Goal: Check status: Check status

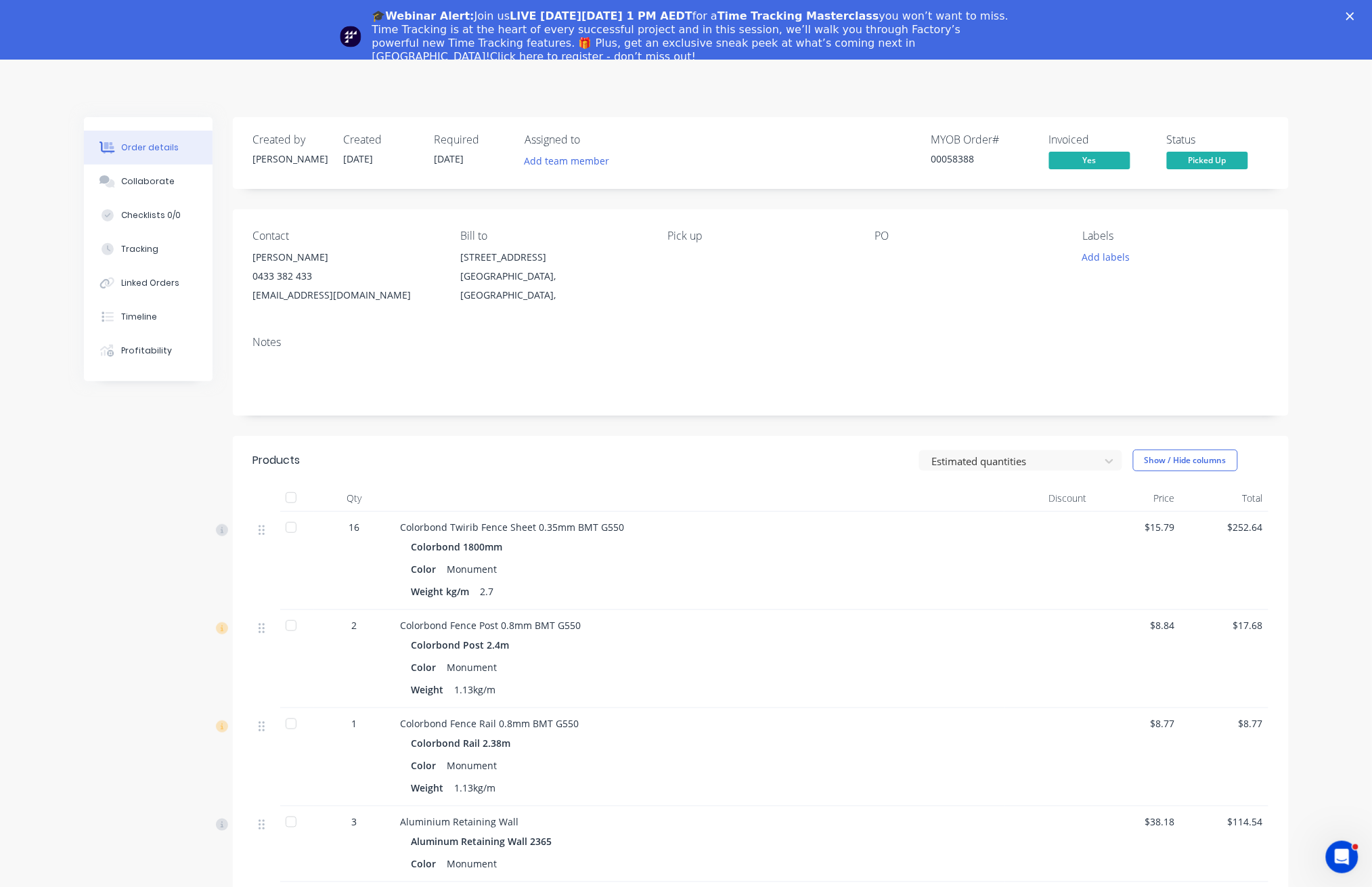
click at [1358, 16] on div "🎓Webinar Alert: Join us LIVE [DATE][DATE] 1 PM AEDT for a Time Tracking Masterc…" at bounding box center [686, 36] width 1372 height 62
click at [1354, 15] on icon "Close" at bounding box center [1350, 16] width 8 height 8
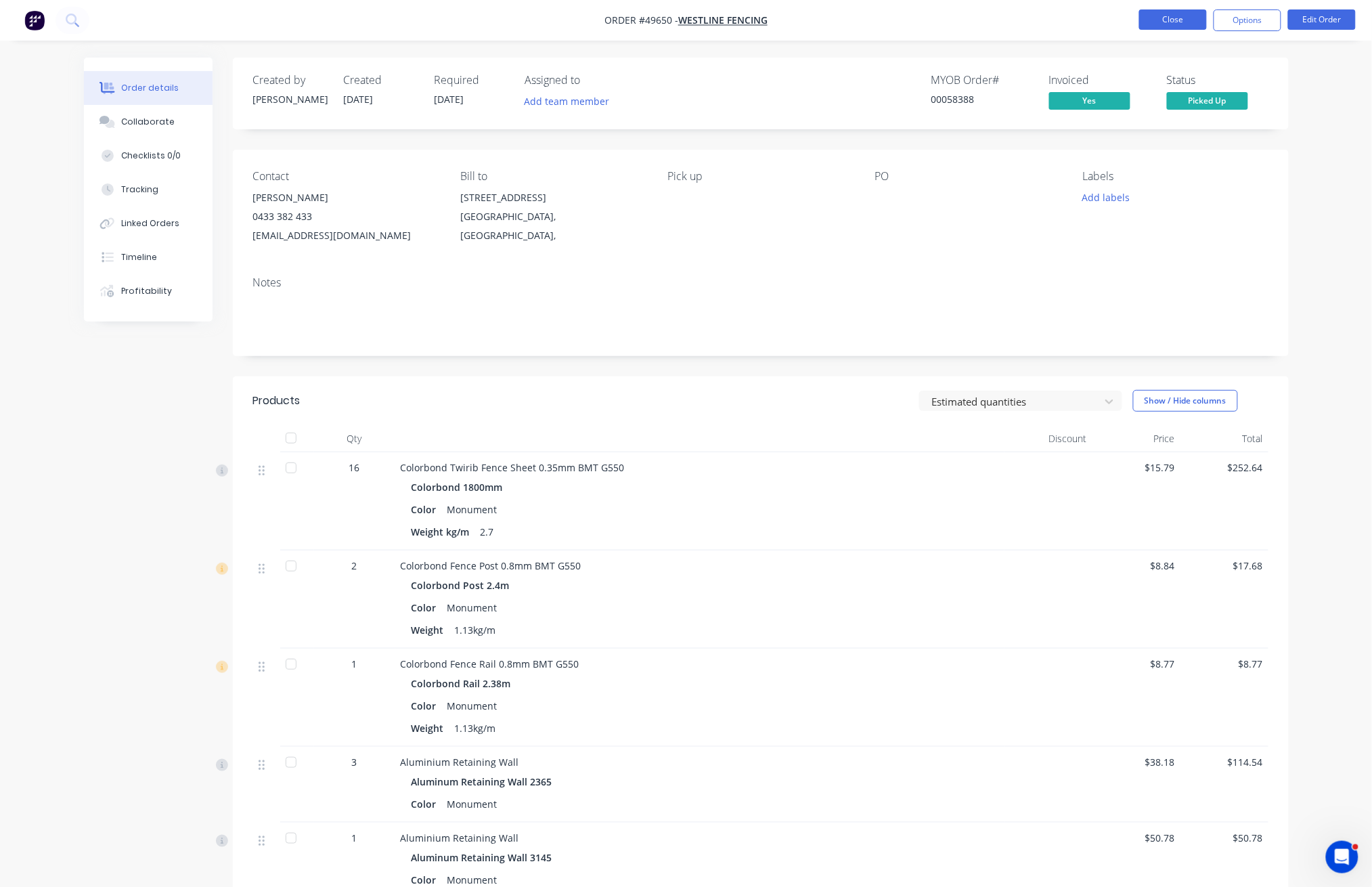
click at [1187, 21] on button "Close" at bounding box center [1173, 20] width 67 height 21
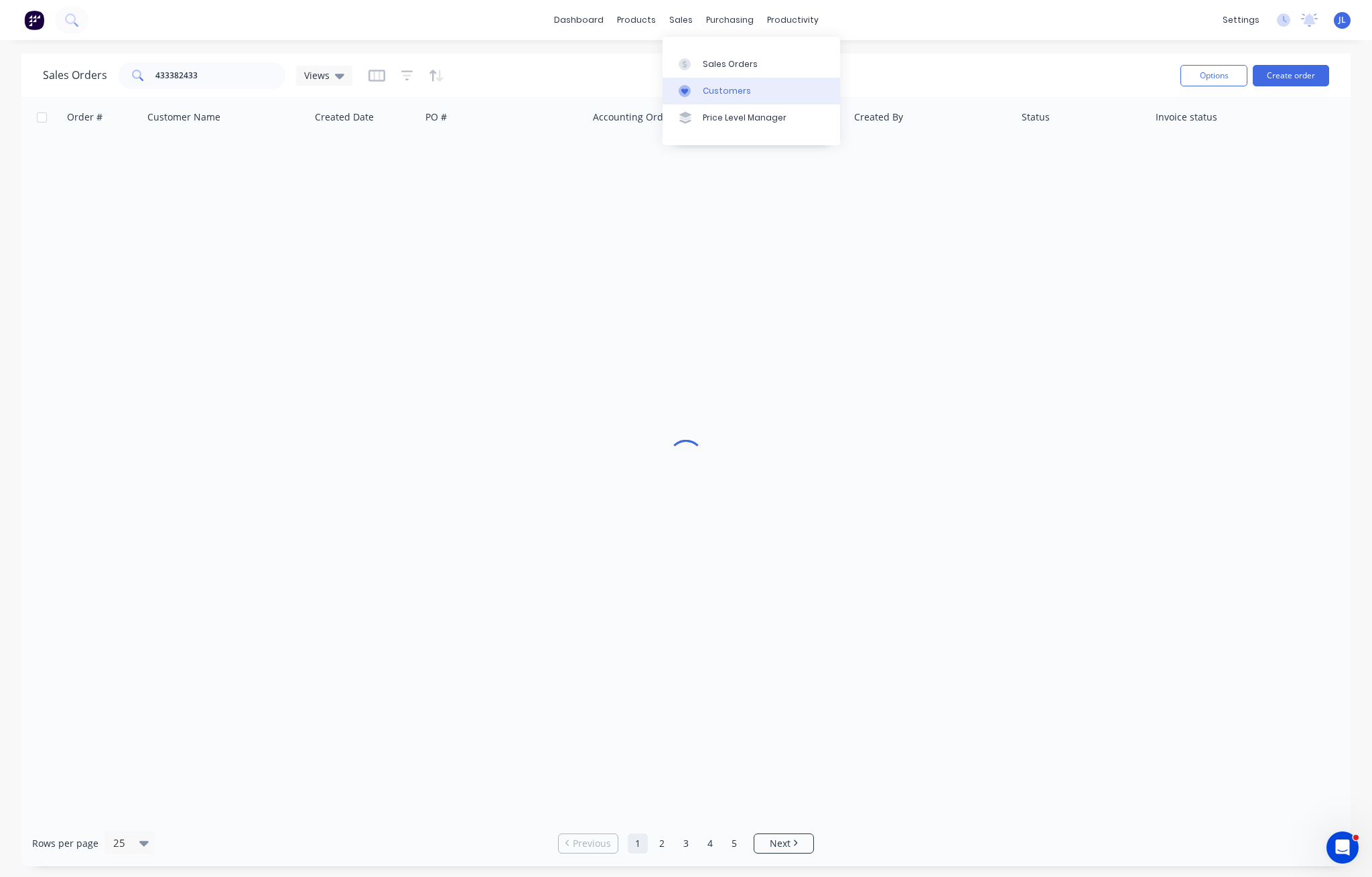
click at [712, 92] on div "Customers" at bounding box center [726, 91] width 48 height 12
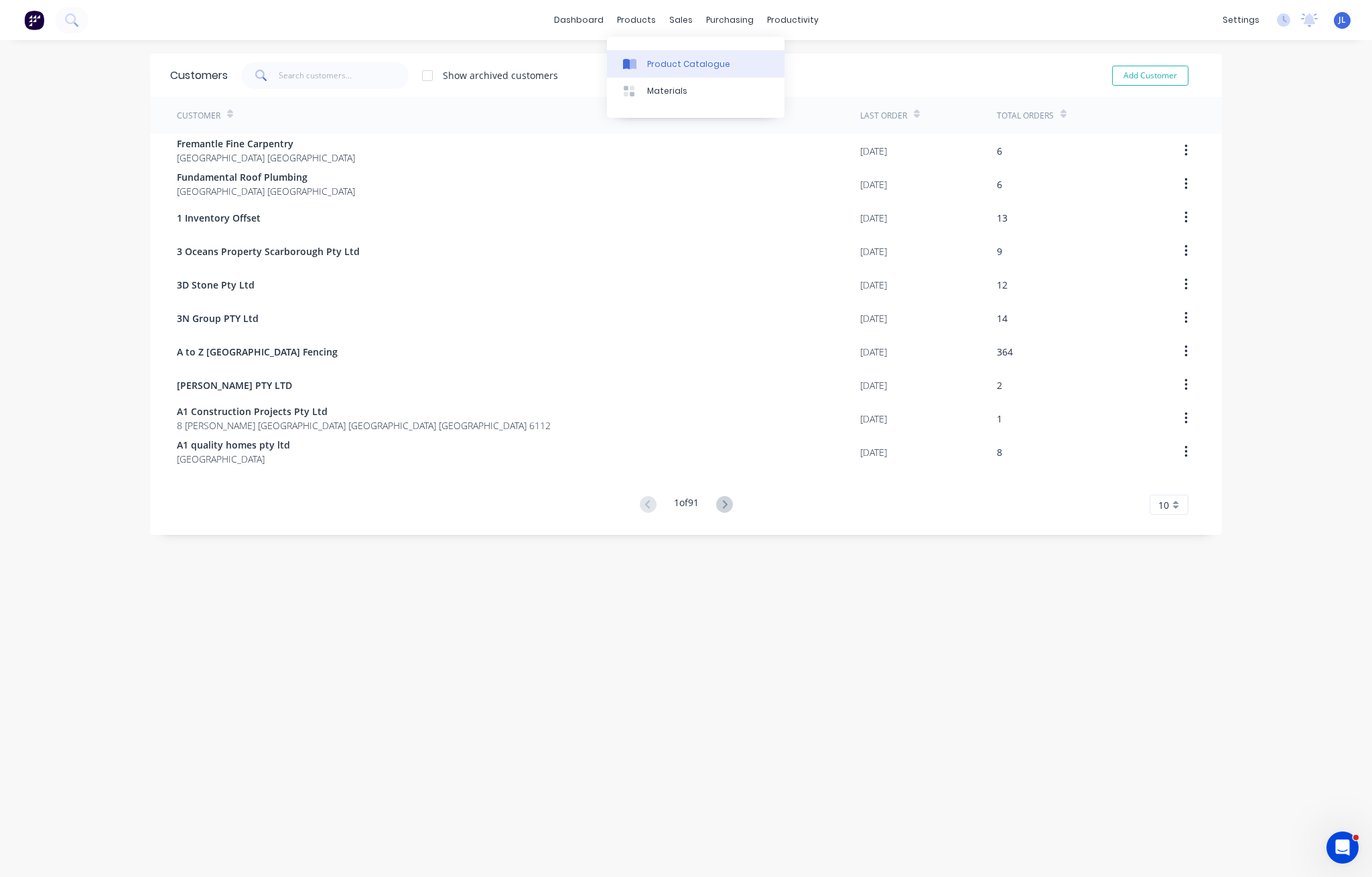
click at [653, 72] on link "Product Catalogue" at bounding box center [694, 63] width 177 height 26
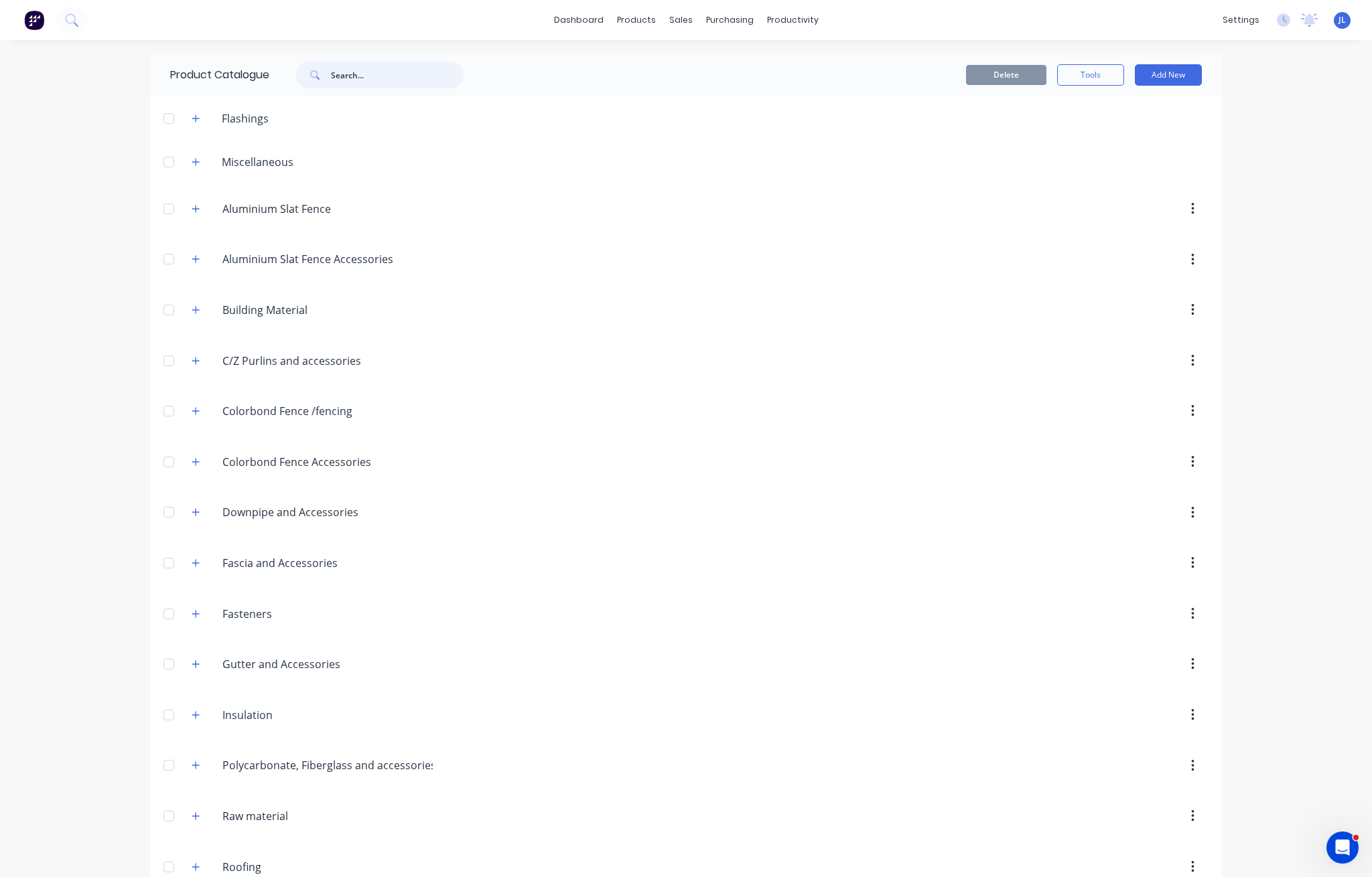
drag, startPoint x: 406, startPoint y: 75, endPoint x: 396, endPoint y: 74, distance: 10.0
click at [405, 75] on input "text" at bounding box center [397, 74] width 133 height 26
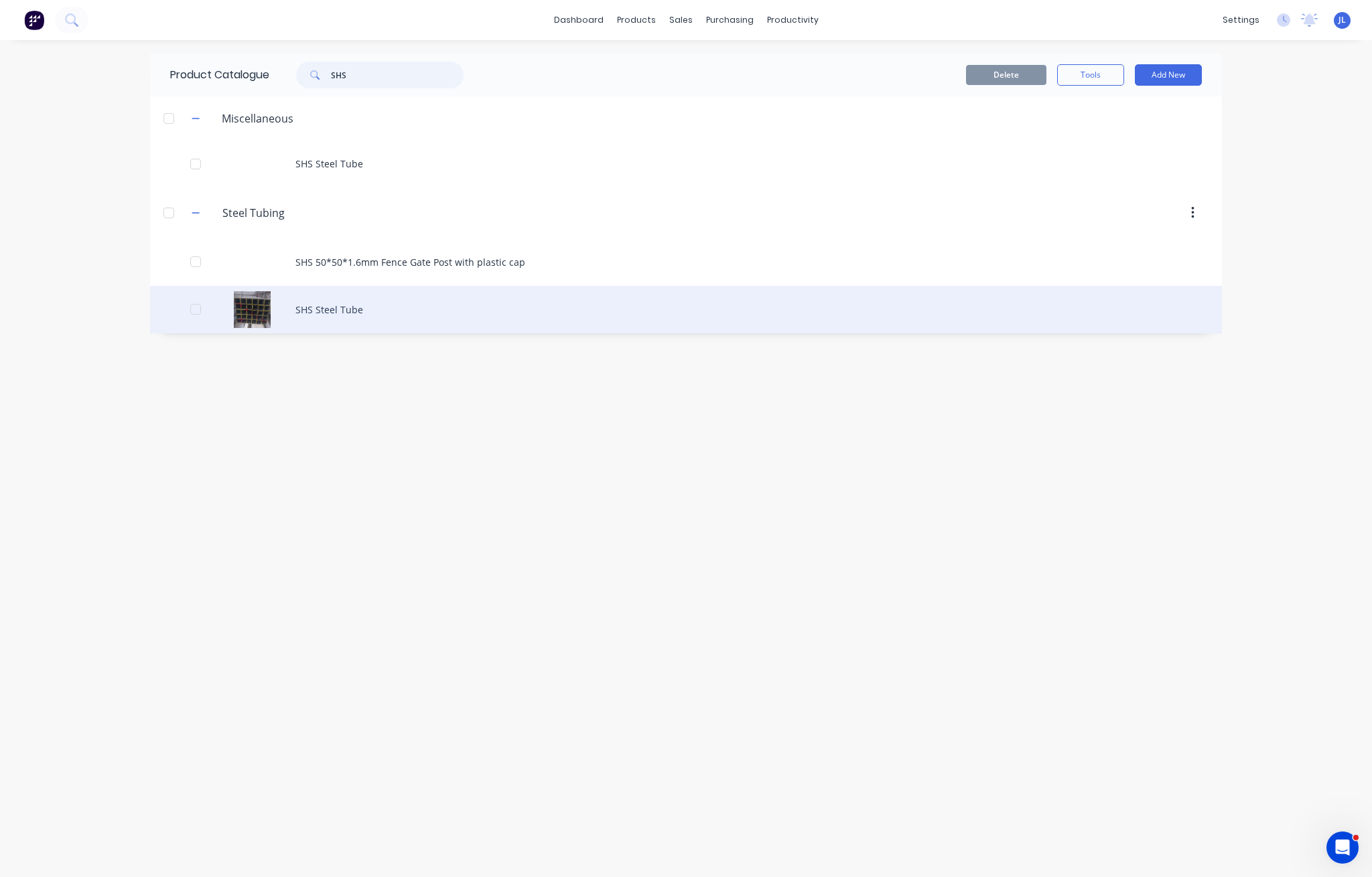
type input "SHS"
click at [336, 298] on div "SHS Steel Tube" at bounding box center [686, 309] width 1072 height 48
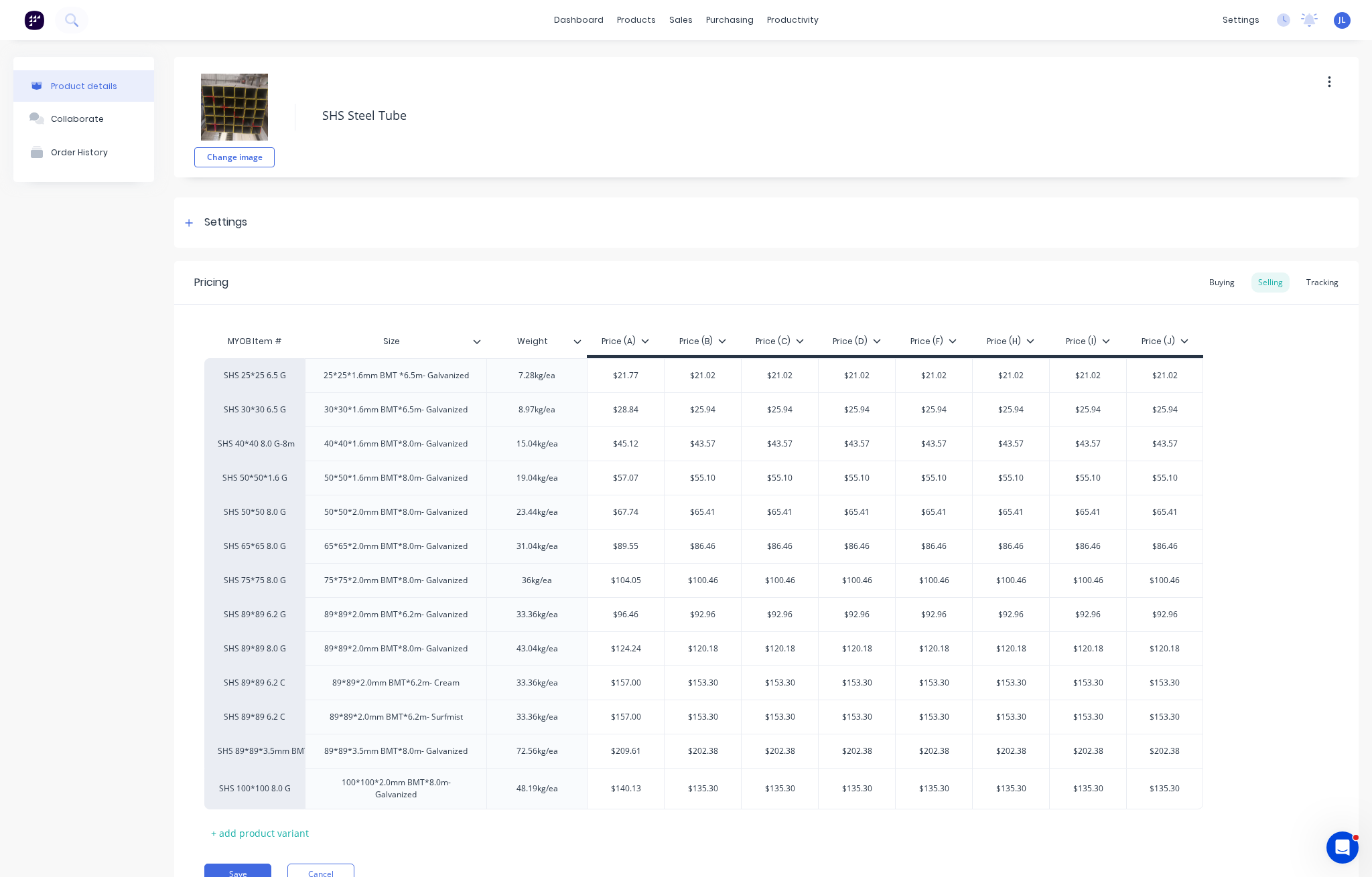
type textarea "x"
click at [1311, 280] on div "Tracking" at bounding box center [1322, 283] width 46 height 21
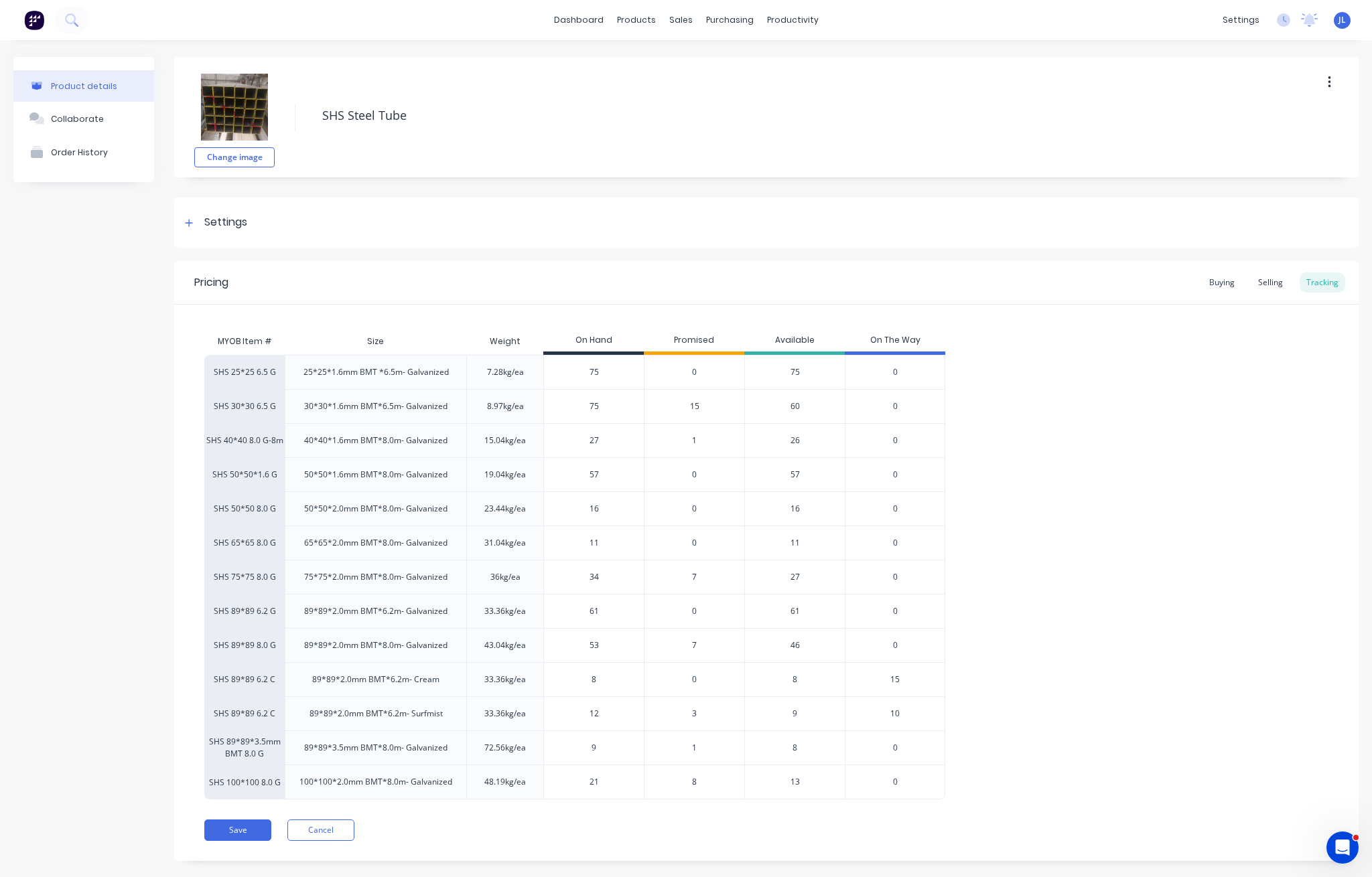
click at [696, 439] on div "1" at bounding box center [693, 440] width 101 height 34
click at [694, 442] on span "1" at bounding box center [693, 440] width 5 height 12
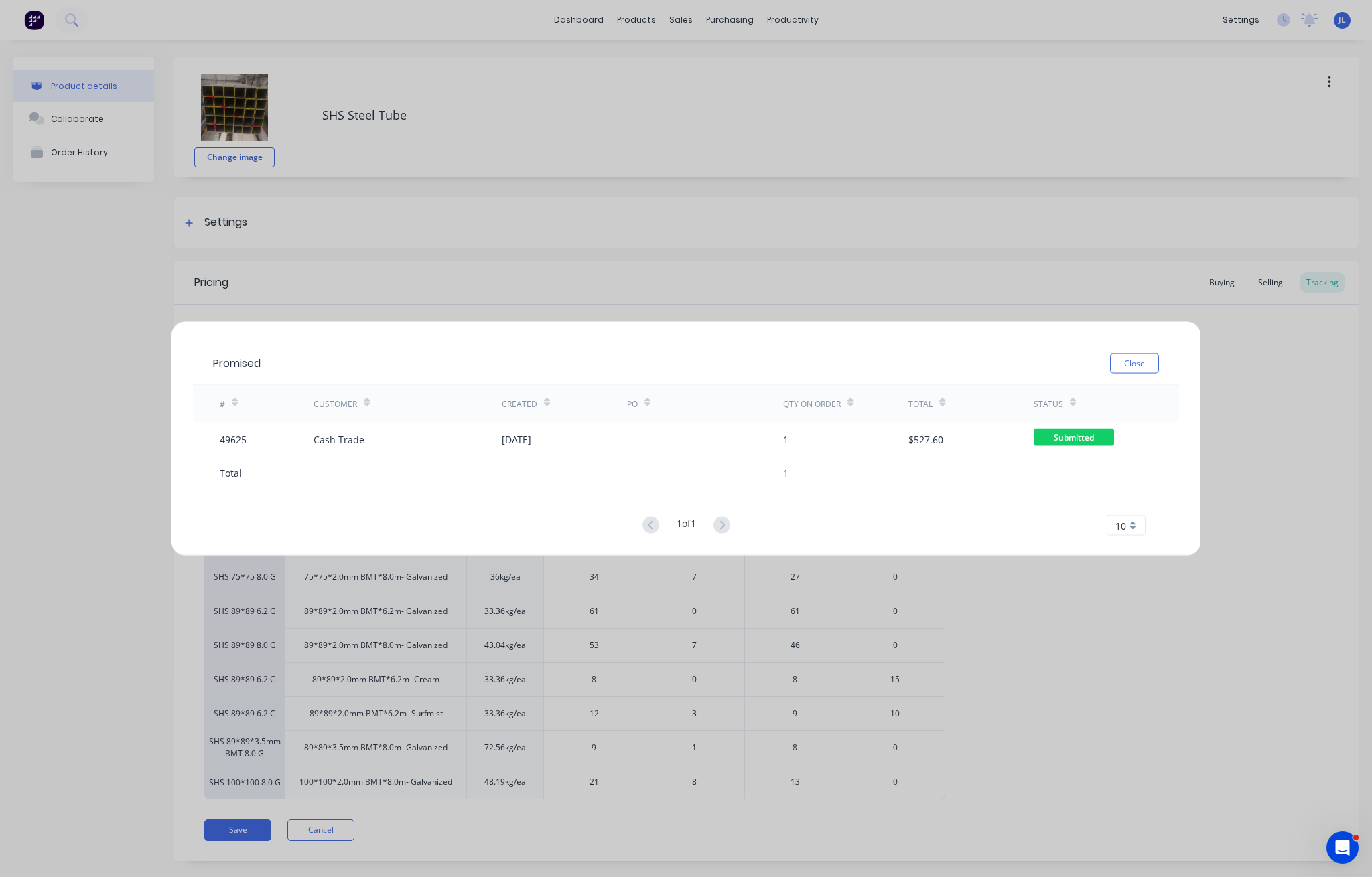
click at [1161, 366] on div "Promised Close" at bounding box center [686, 364] width 986 height 44
click at [1145, 368] on button "Close" at bounding box center [1134, 364] width 49 height 21
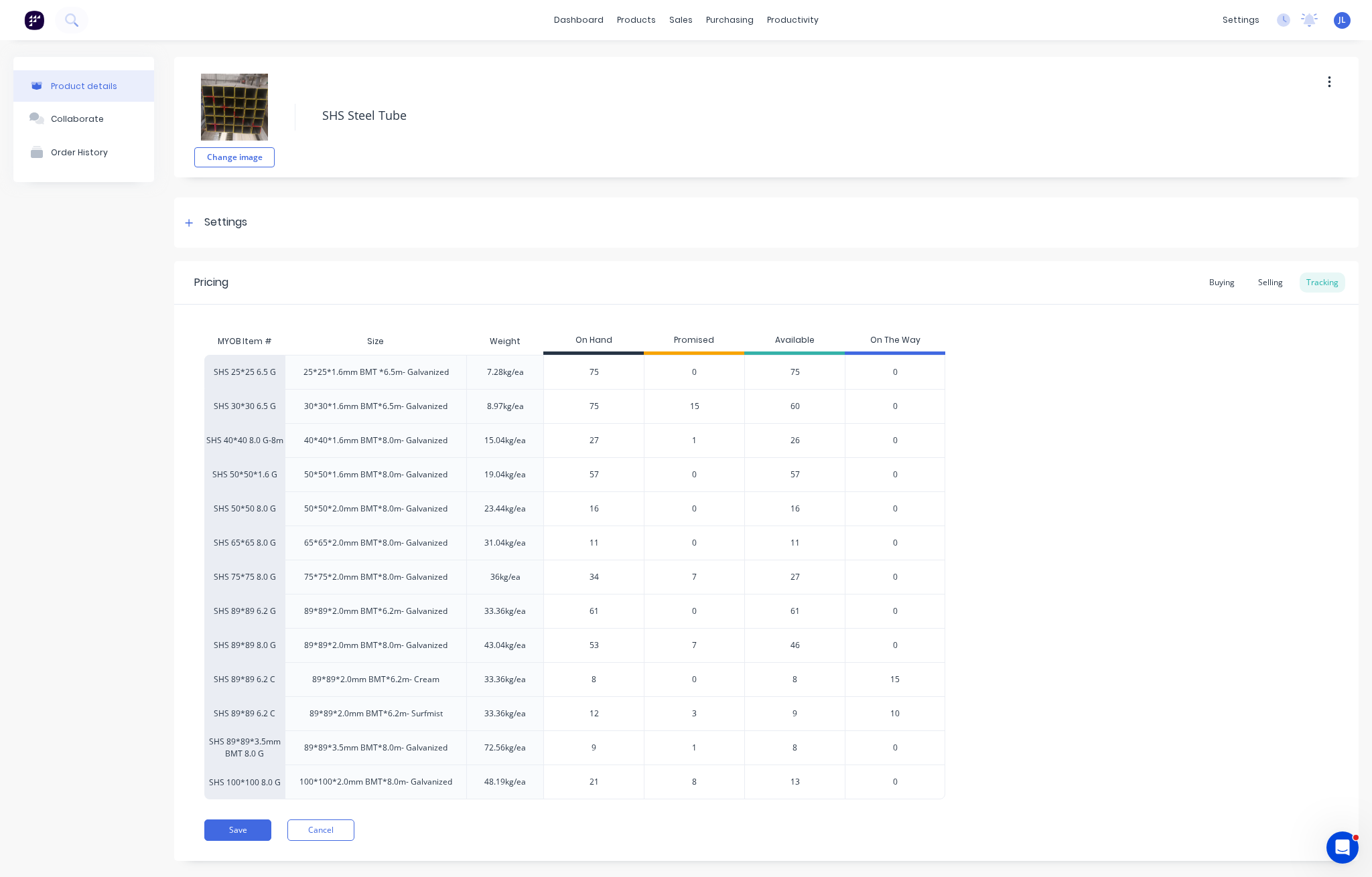
drag, startPoint x: 577, startPoint y: 439, endPoint x: 534, endPoint y: 439, distance: 43.0
click at [534, 439] on div "SHS 40*40 8.0 G-8m 40*40*1.6mm BMT*8.0m- Galvanized 15.04kg/ea 27 27 1 26 0" at bounding box center [574, 440] width 740 height 34
type input "22"
type textarea "x"
type input "22"
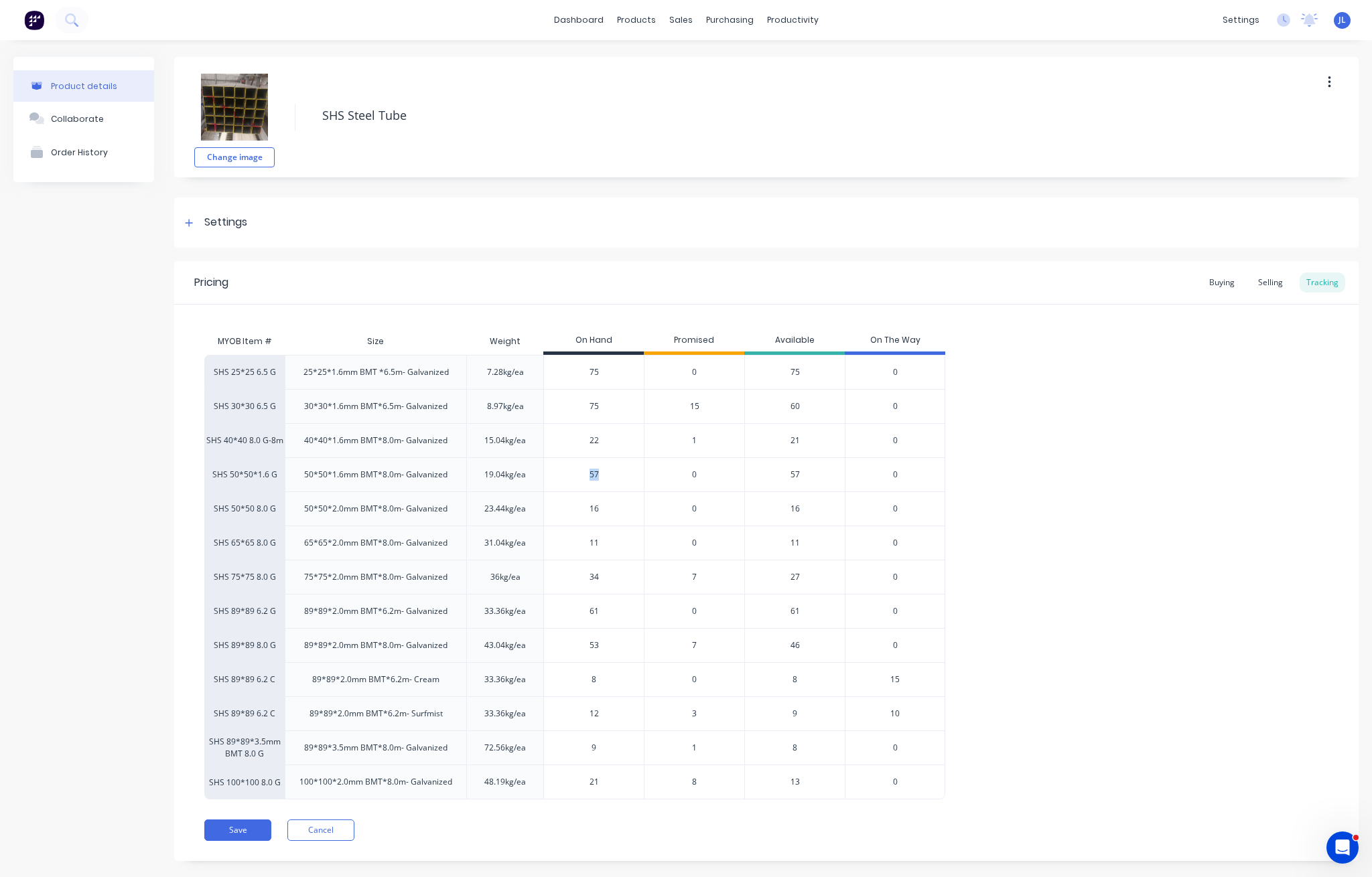
drag, startPoint x: 604, startPoint y: 481, endPoint x: 560, endPoint y: 478, distance: 44.1
click at [560, 478] on div "57" at bounding box center [594, 474] width 100 height 33
drag, startPoint x: 601, startPoint y: 611, endPoint x: 553, endPoint y: 613, distance: 48.0
click at [553, 613] on input "61" at bounding box center [594, 611] width 100 height 12
type input "51"
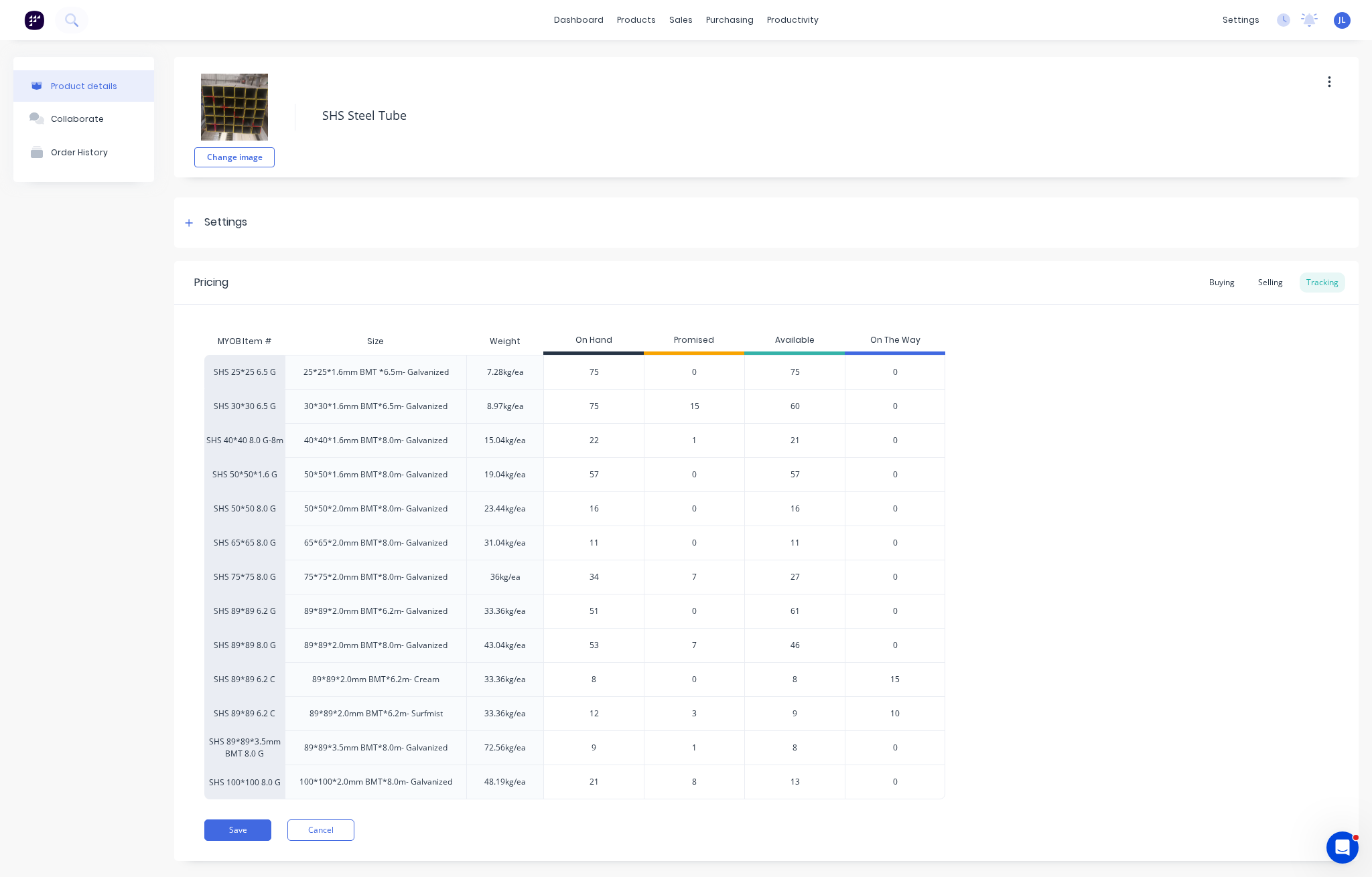
type textarea "x"
type input "51"
click at [229, 821] on button "Save" at bounding box center [238, 830] width 66 height 22
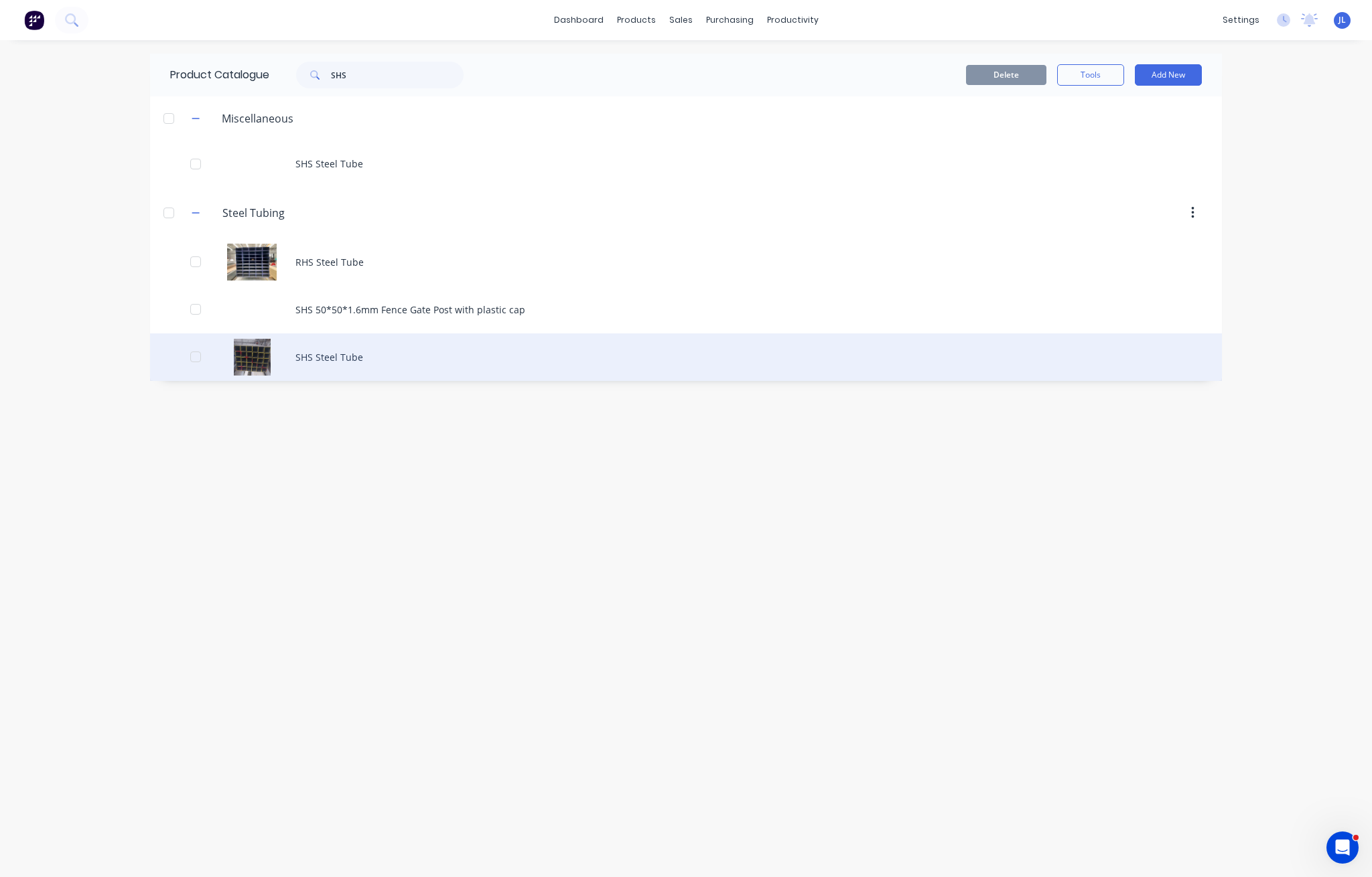
click at [341, 360] on div "SHS Steel Tube" at bounding box center [686, 357] width 1072 height 48
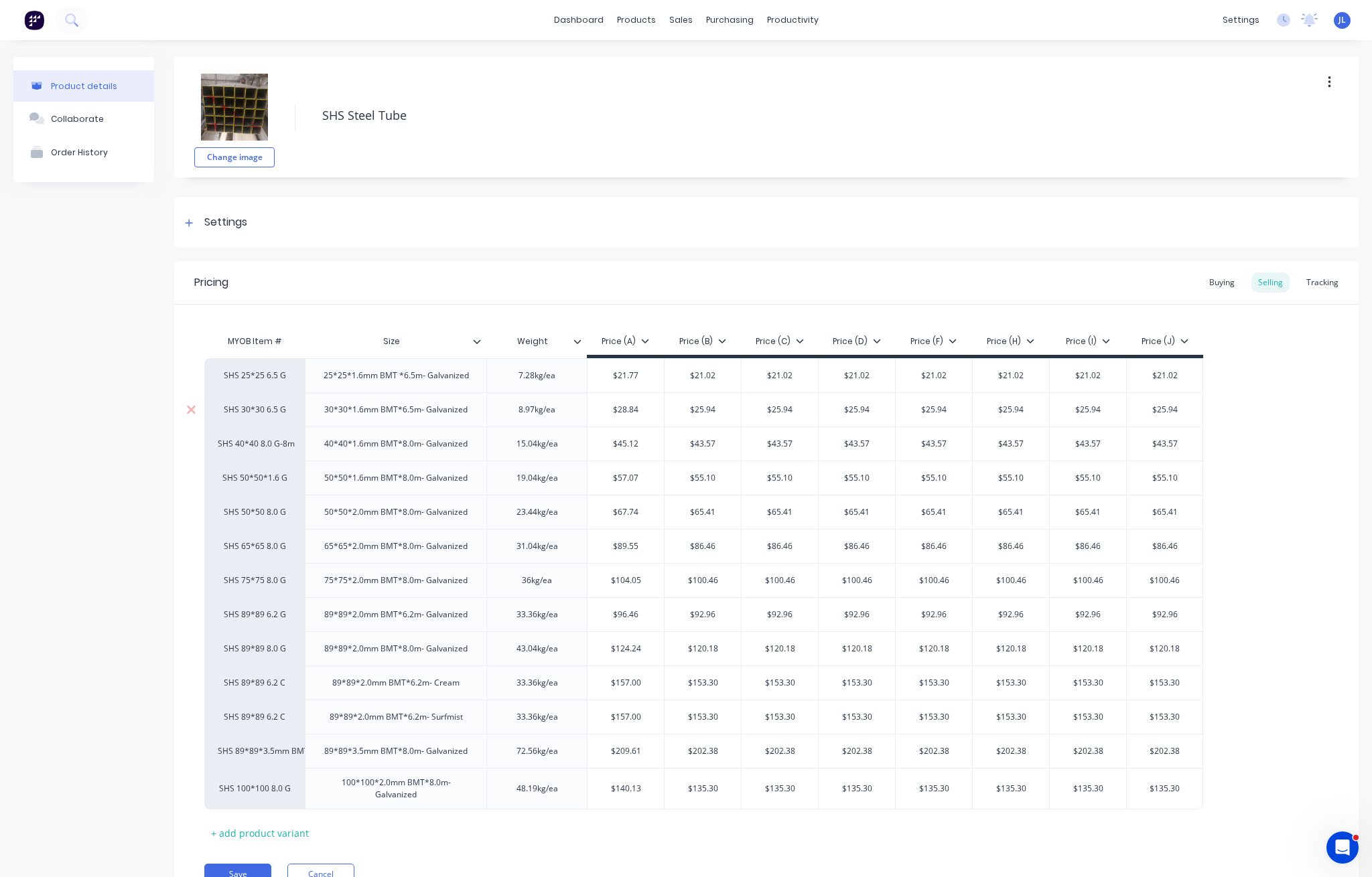
type textarea "x"
click at [1309, 277] on div "Tracking" at bounding box center [1322, 283] width 46 height 21
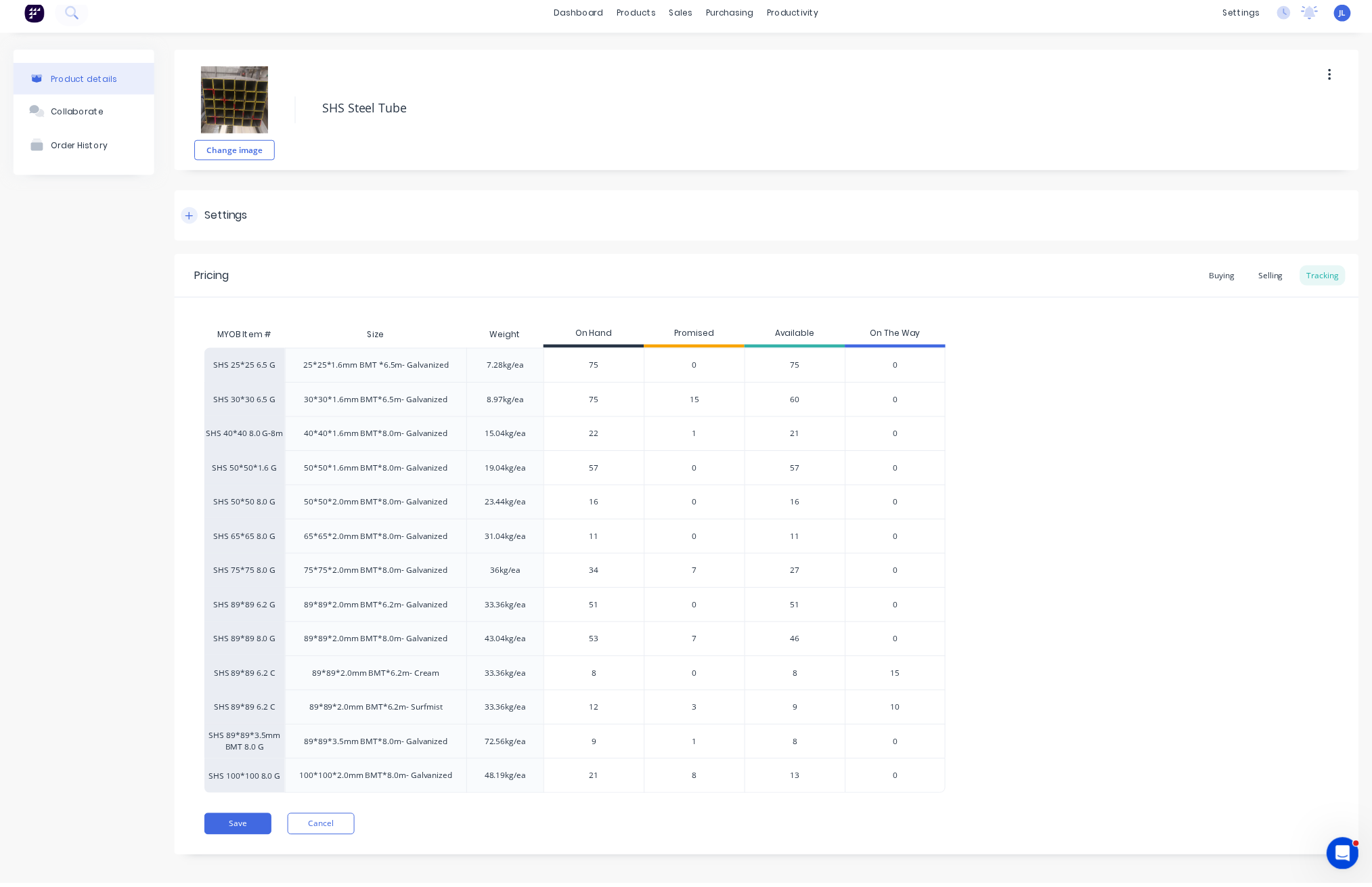
scroll to position [21, 0]
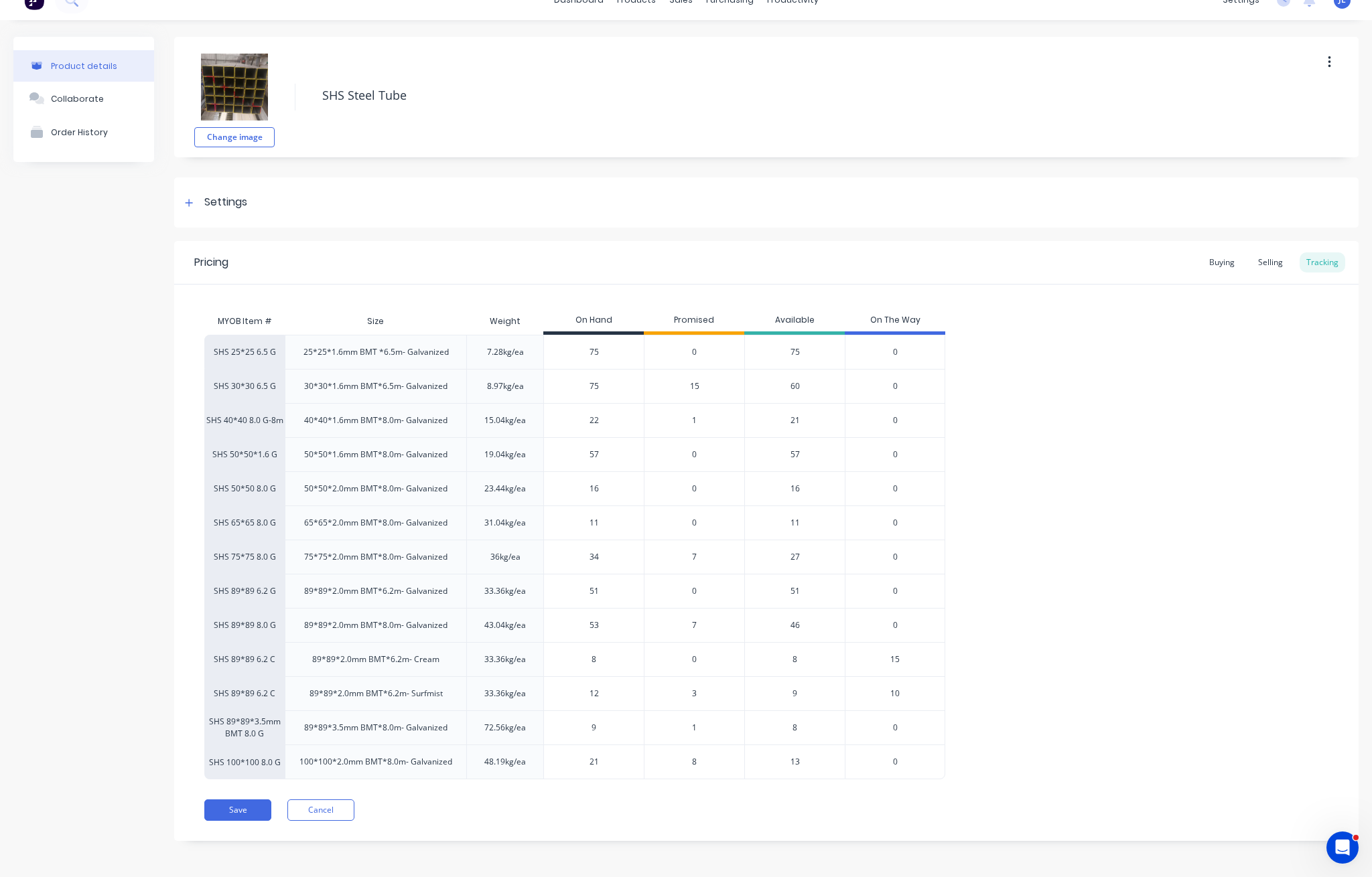
click at [692, 627] on span "7" at bounding box center [693, 625] width 5 height 12
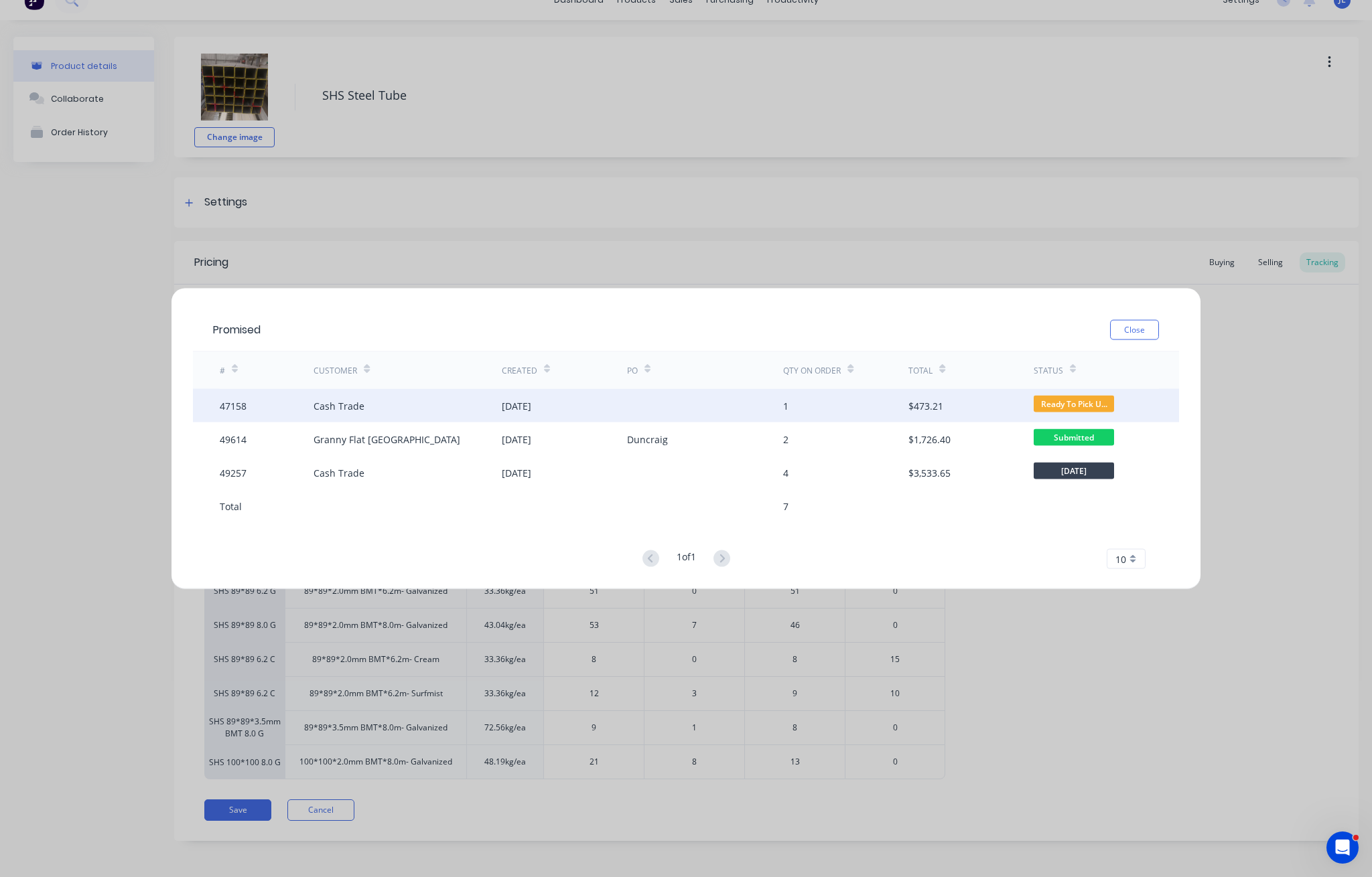
click at [601, 396] on div "[DATE]" at bounding box center [564, 406] width 125 height 33
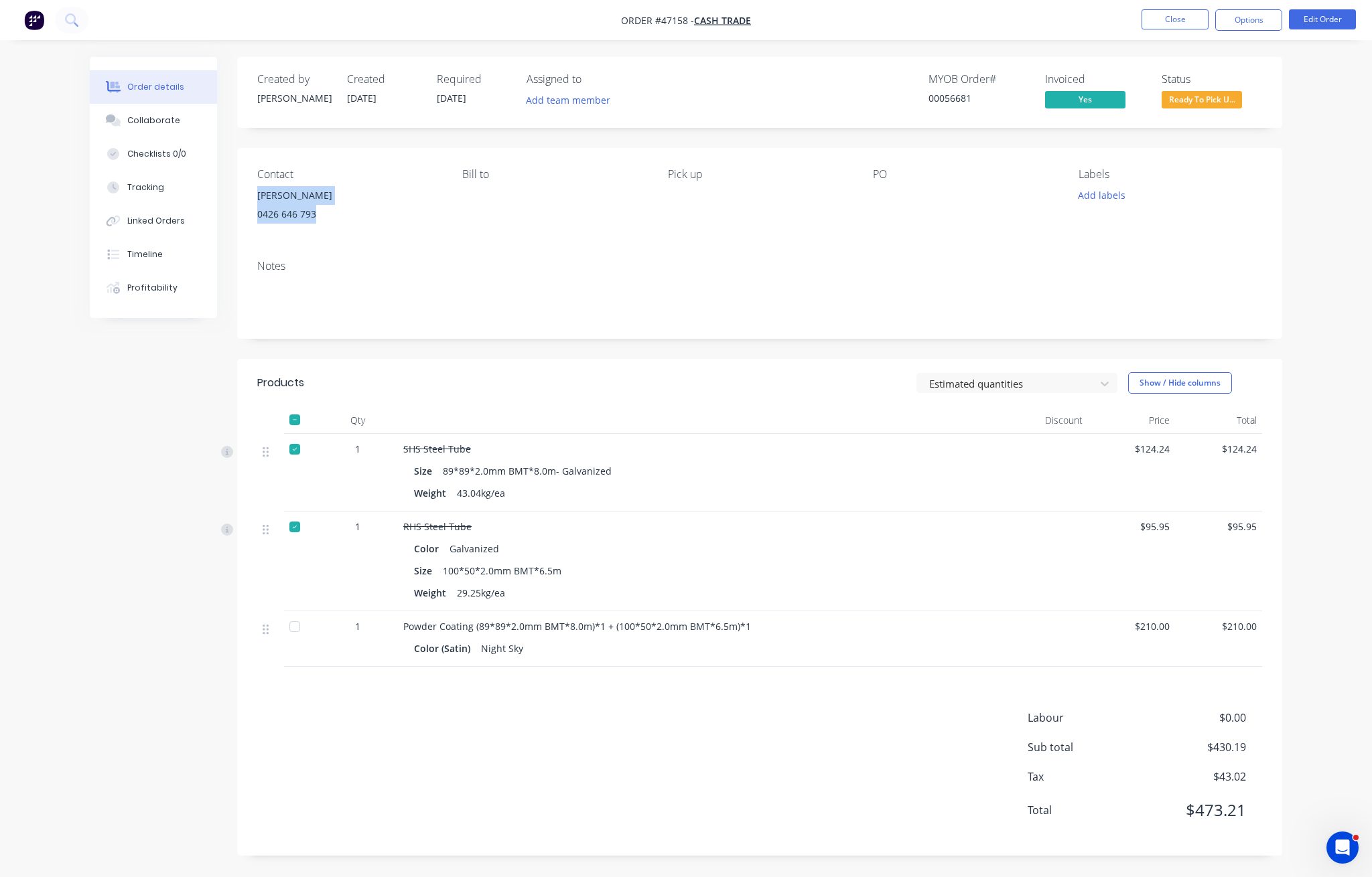
drag, startPoint x: 324, startPoint y: 213, endPoint x: 247, endPoint y: 197, distance: 78.6
click at [247, 197] on div "Contact [PERSON_NAME] [PHONE_NUMBER] Bill to Pick up PO Labels Add labels" at bounding box center [759, 197] width 1044 height 101
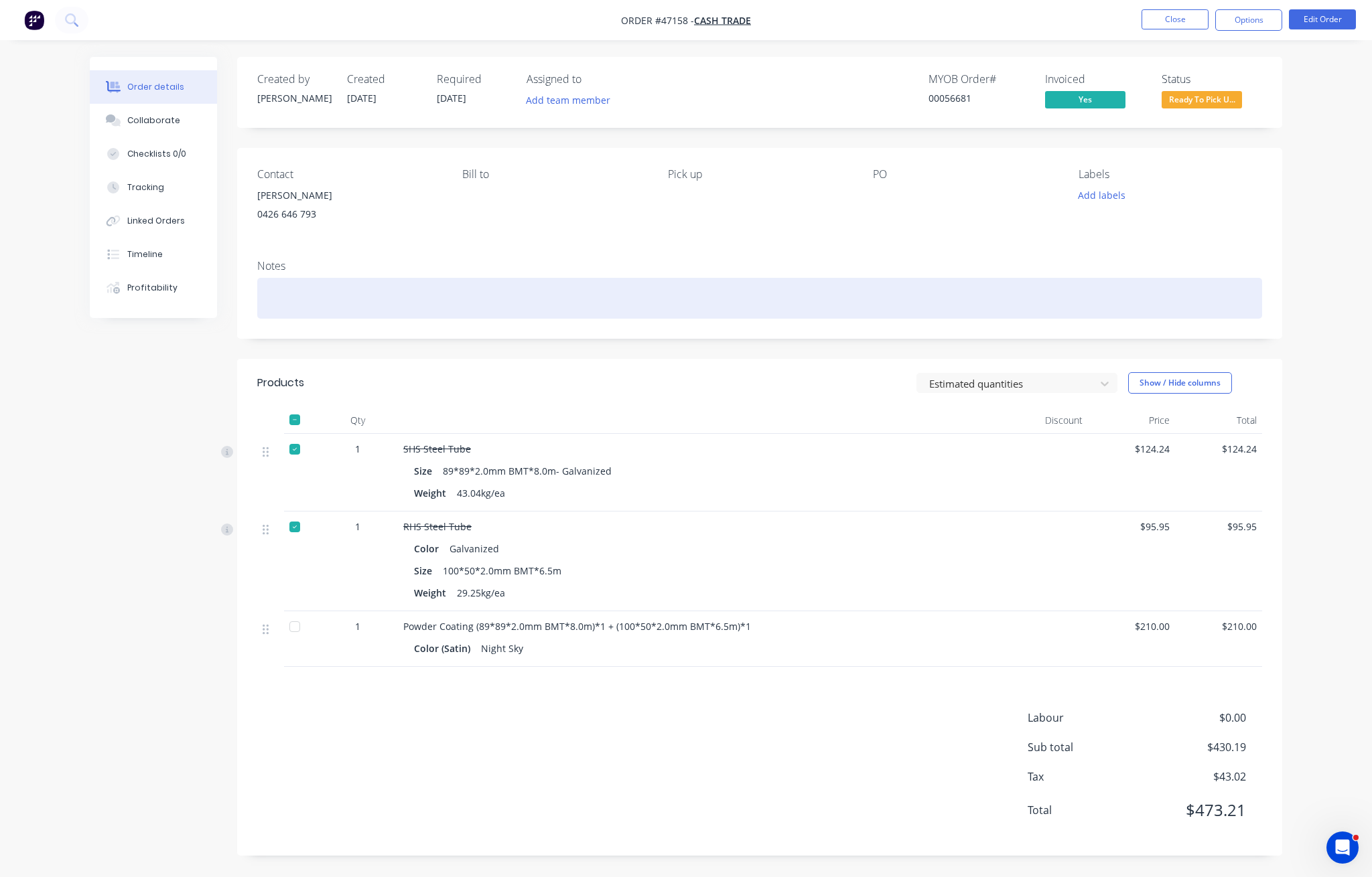
click at [326, 282] on div at bounding box center [759, 298] width 1004 height 41
paste div
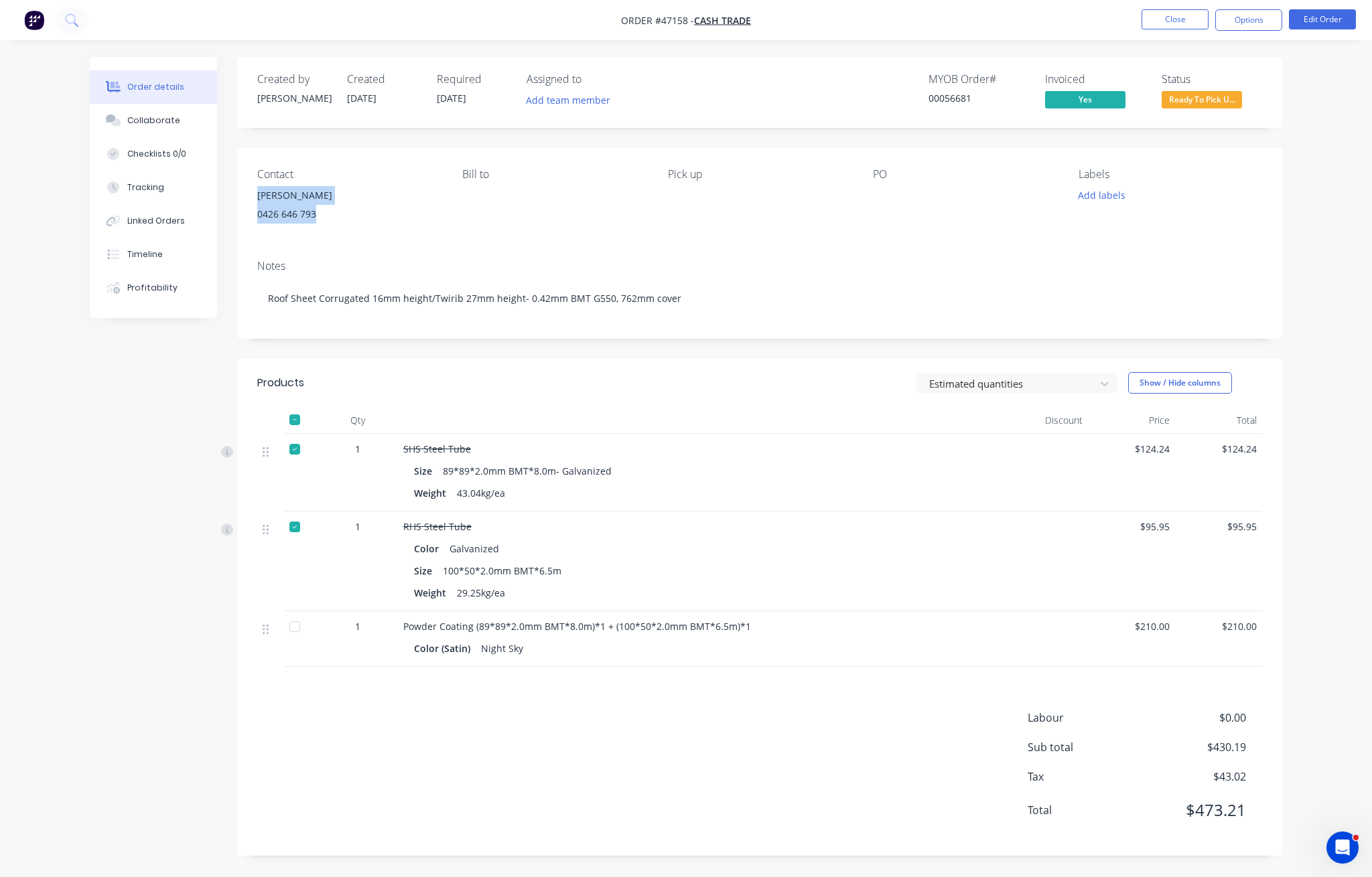
drag, startPoint x: 324, startPoint y: 219, endPoint x: 241, endPoint y: 194, distance: 86.7
click at [241, 194] on div "Contact [PERSON_NAME] [PHONE_NUMBER] Bill to Pick up PO Labels Add labels" at bounding box center [759, 197] width 1044 height 101
copy div "[PERSON_NAME] 0426 646 793"
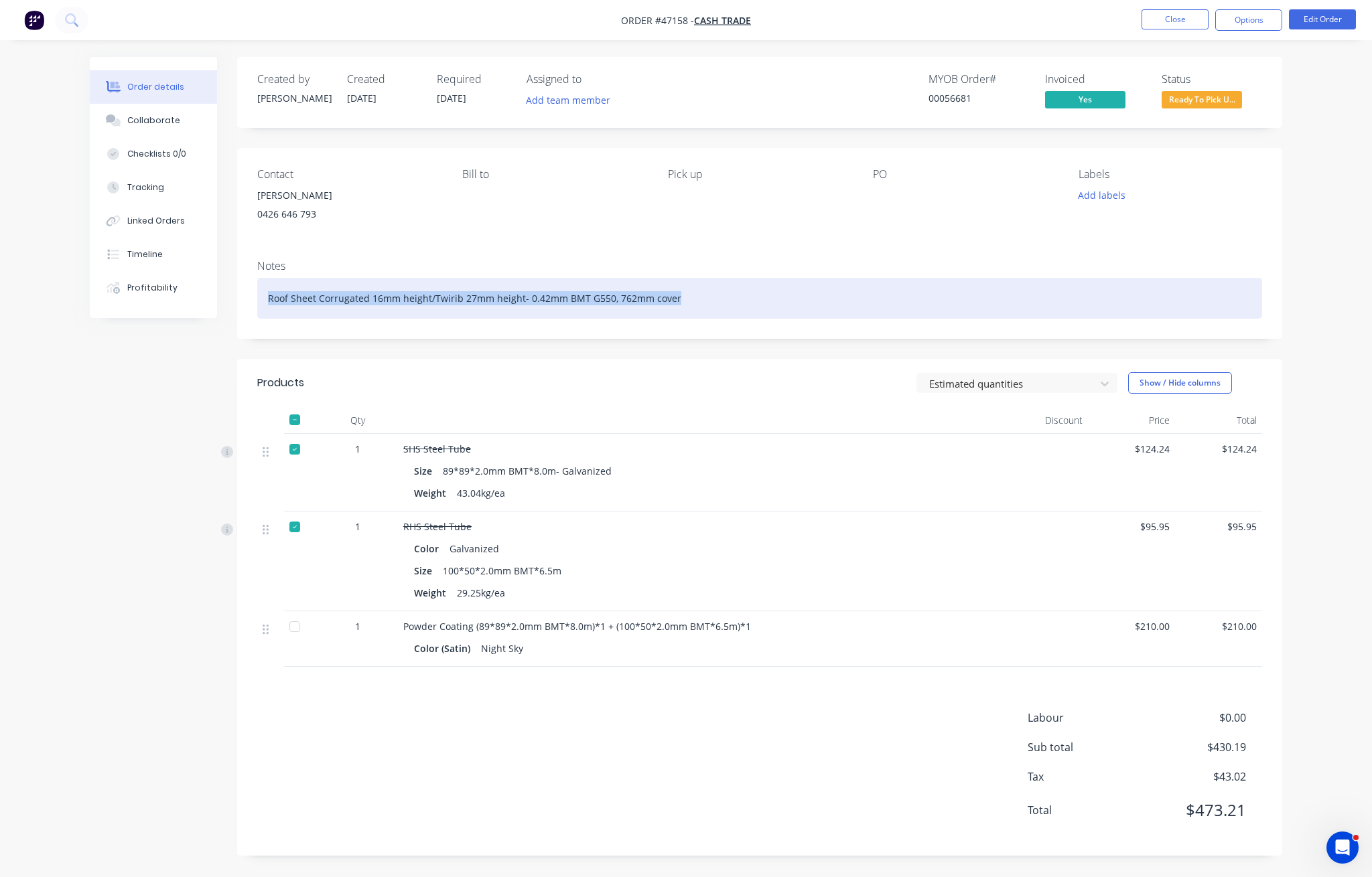
drag, startPoint x: 729, startPoint y: 287, endPoint x: 222, endPoint y: 294, distance: 507.0
click at [222, 294] on div "Order details Collaborate Checklists 0/0 Tracking Linked Orders Timeline Profit…" at bounding box center [686, 466] width 1218 height 819
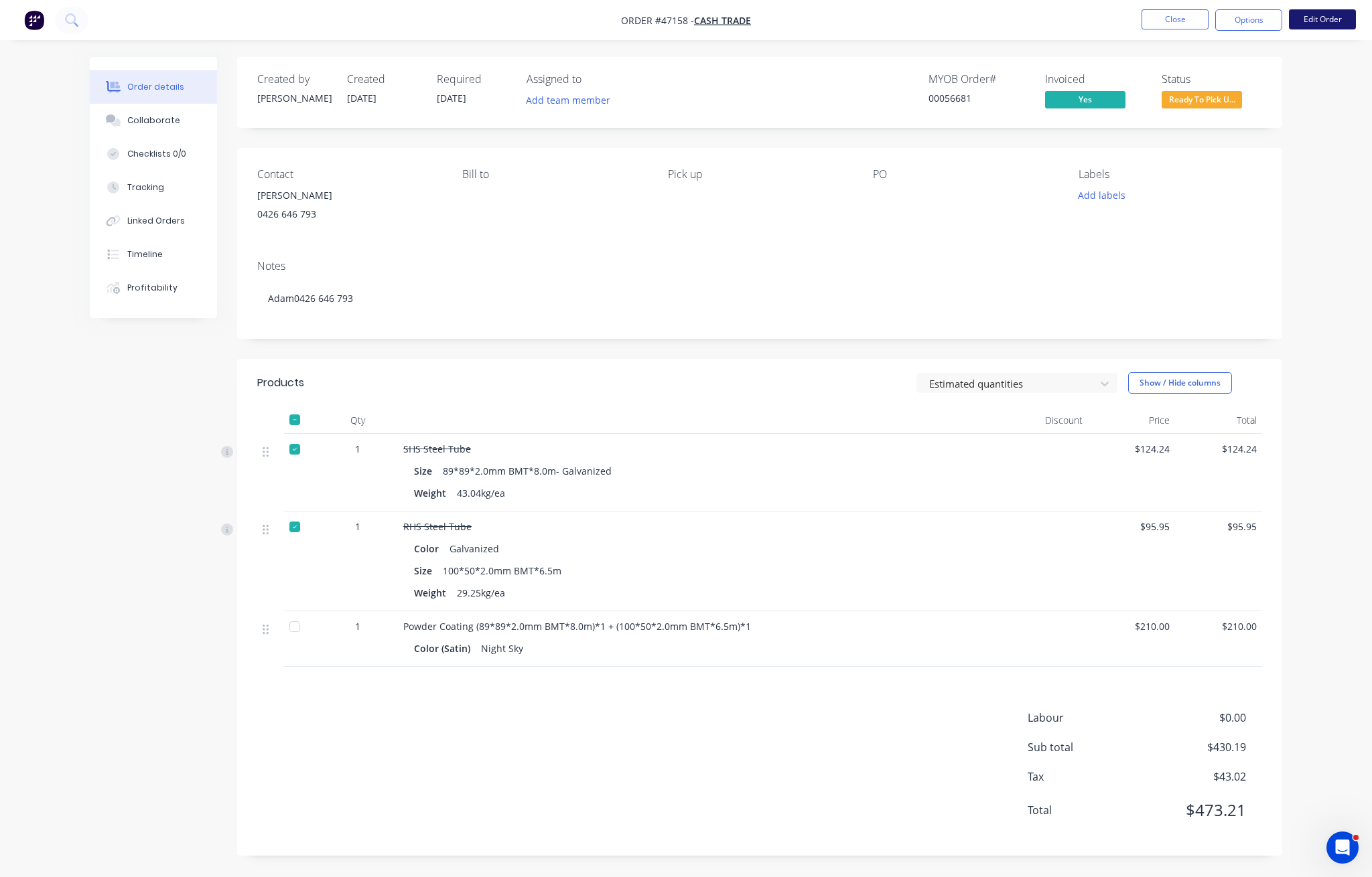
click at [1304, 17] on button "Edit Order" at bounding box center [1322, 20] width 66 height 21
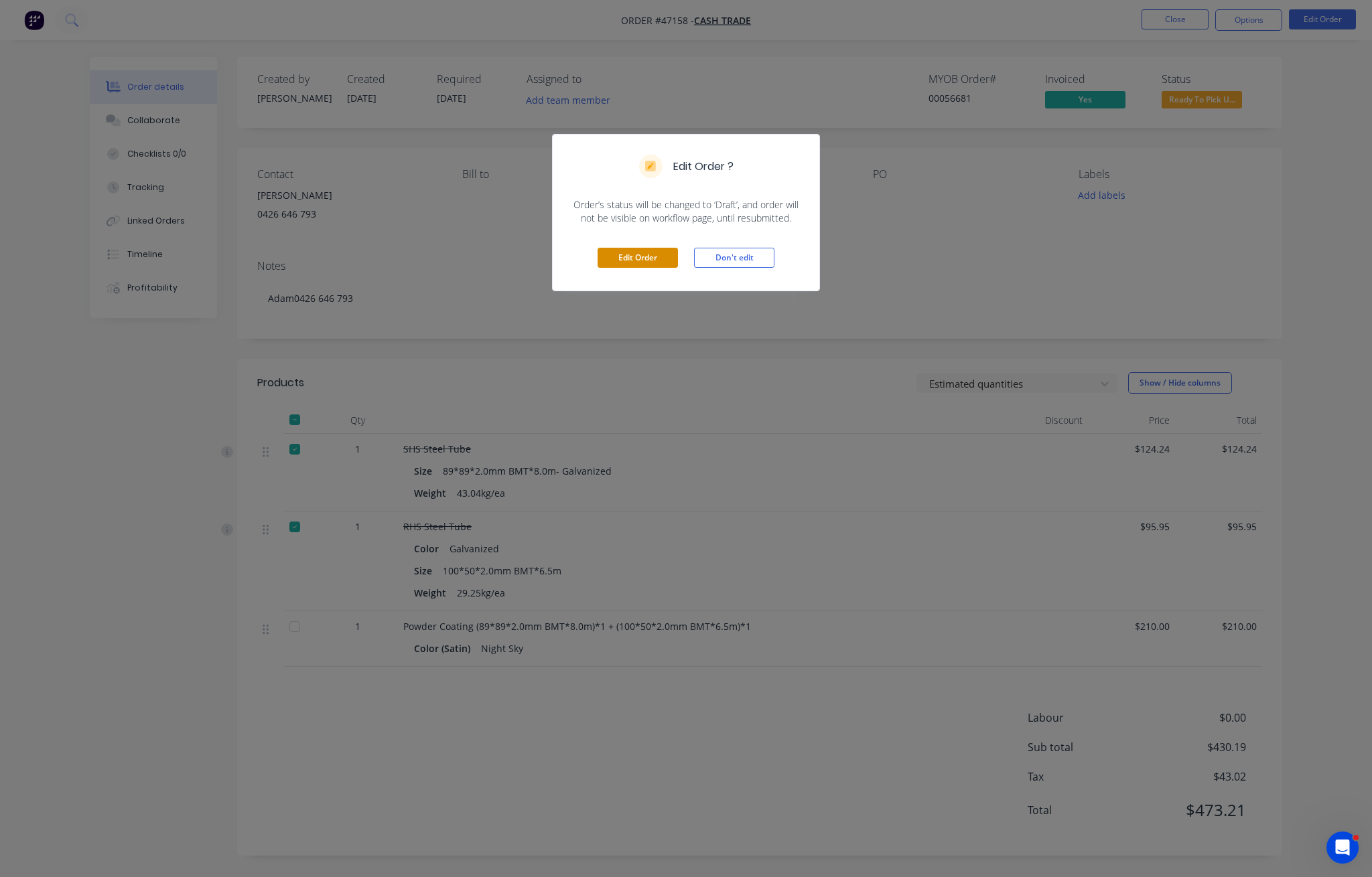
click at [652, 252] on button "Edit Order" at bounding box center [638, 257] width 80 height 21
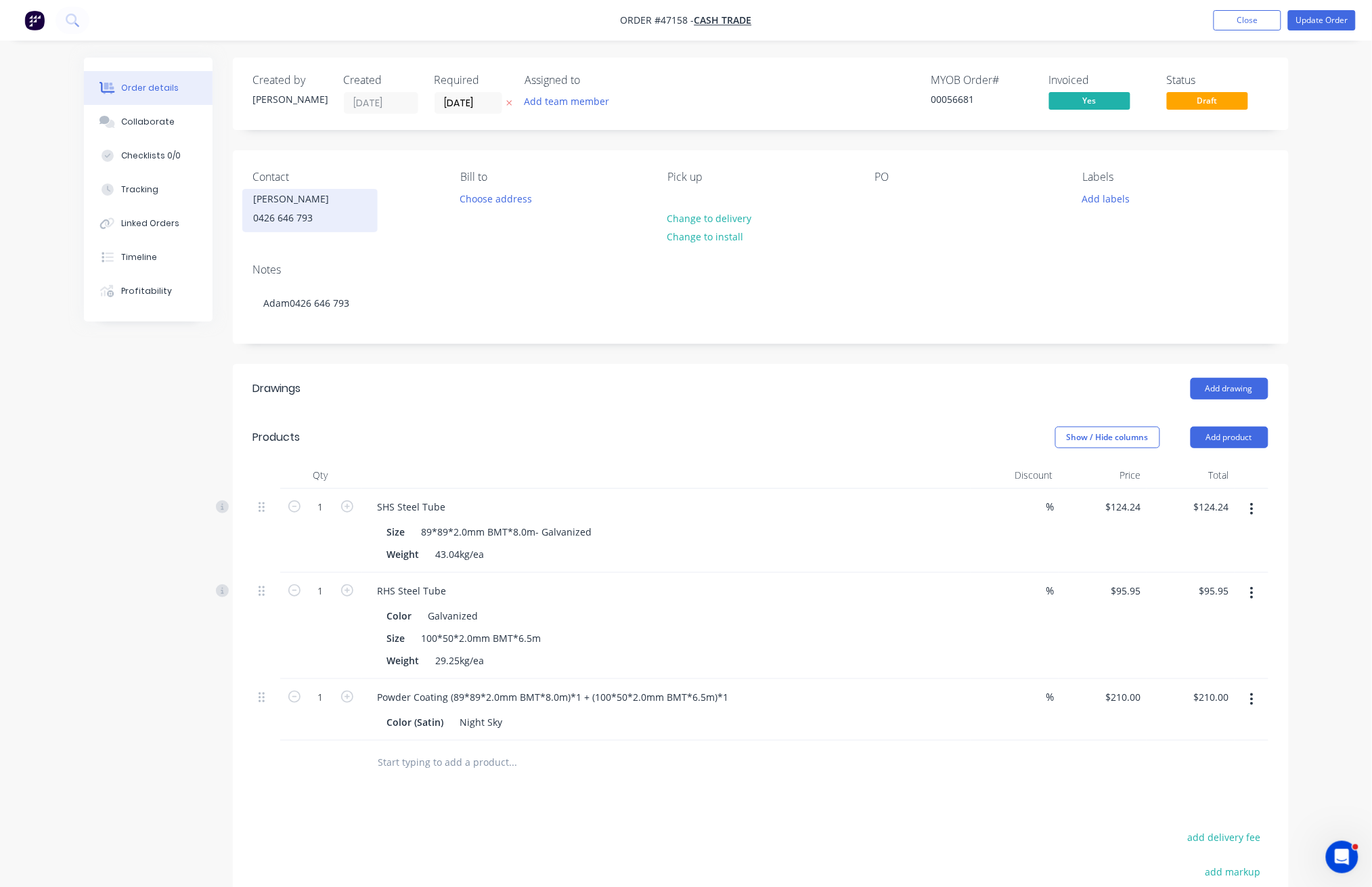
click at [278, 205] on div "[PERSON_NAME]" at bounding box center [310, 199] width 113 height 19
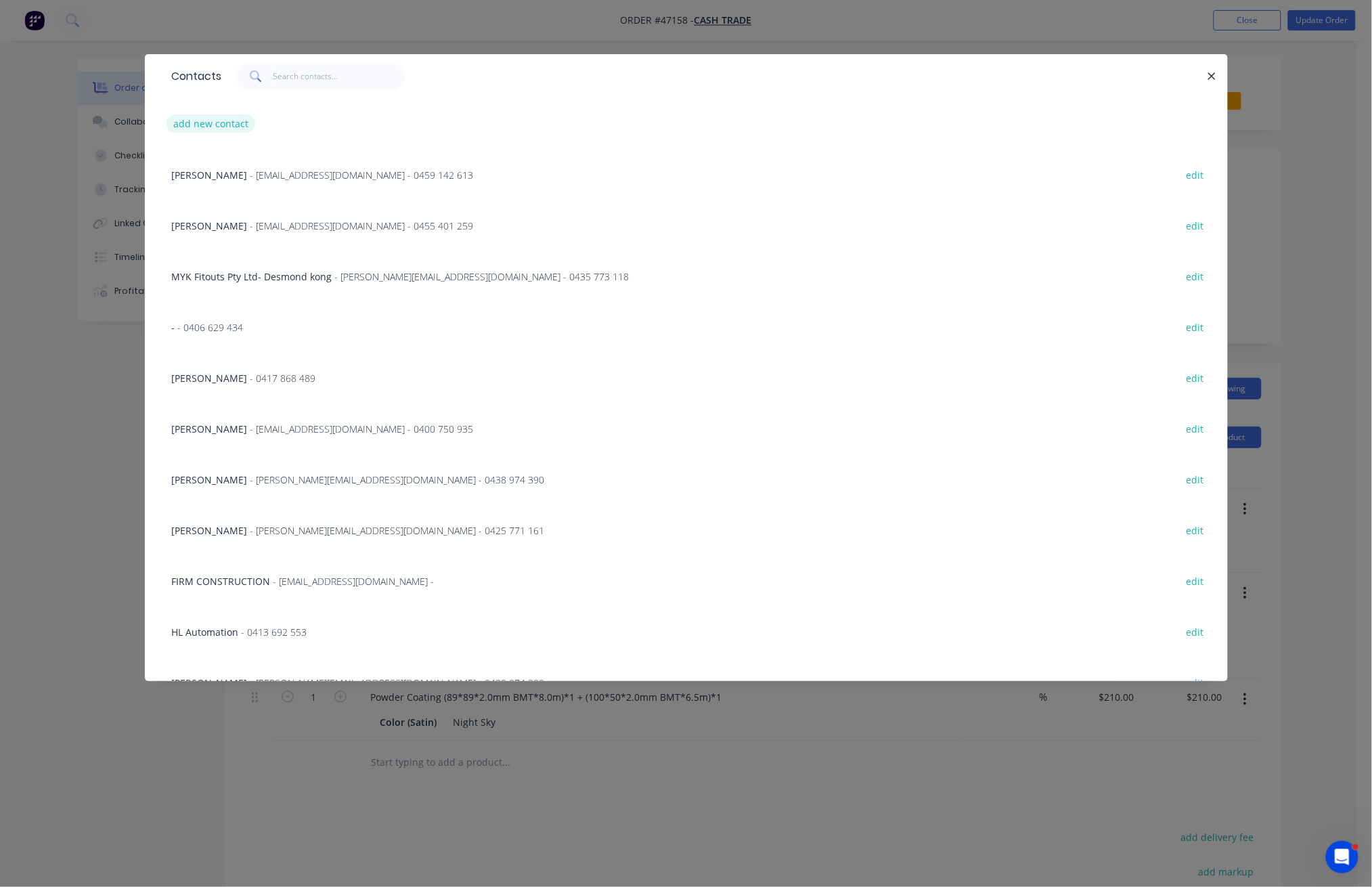
click at [203, 128] on button "add new contact" at bounding box center [211, 124] width 89 height 18
select select "AU"
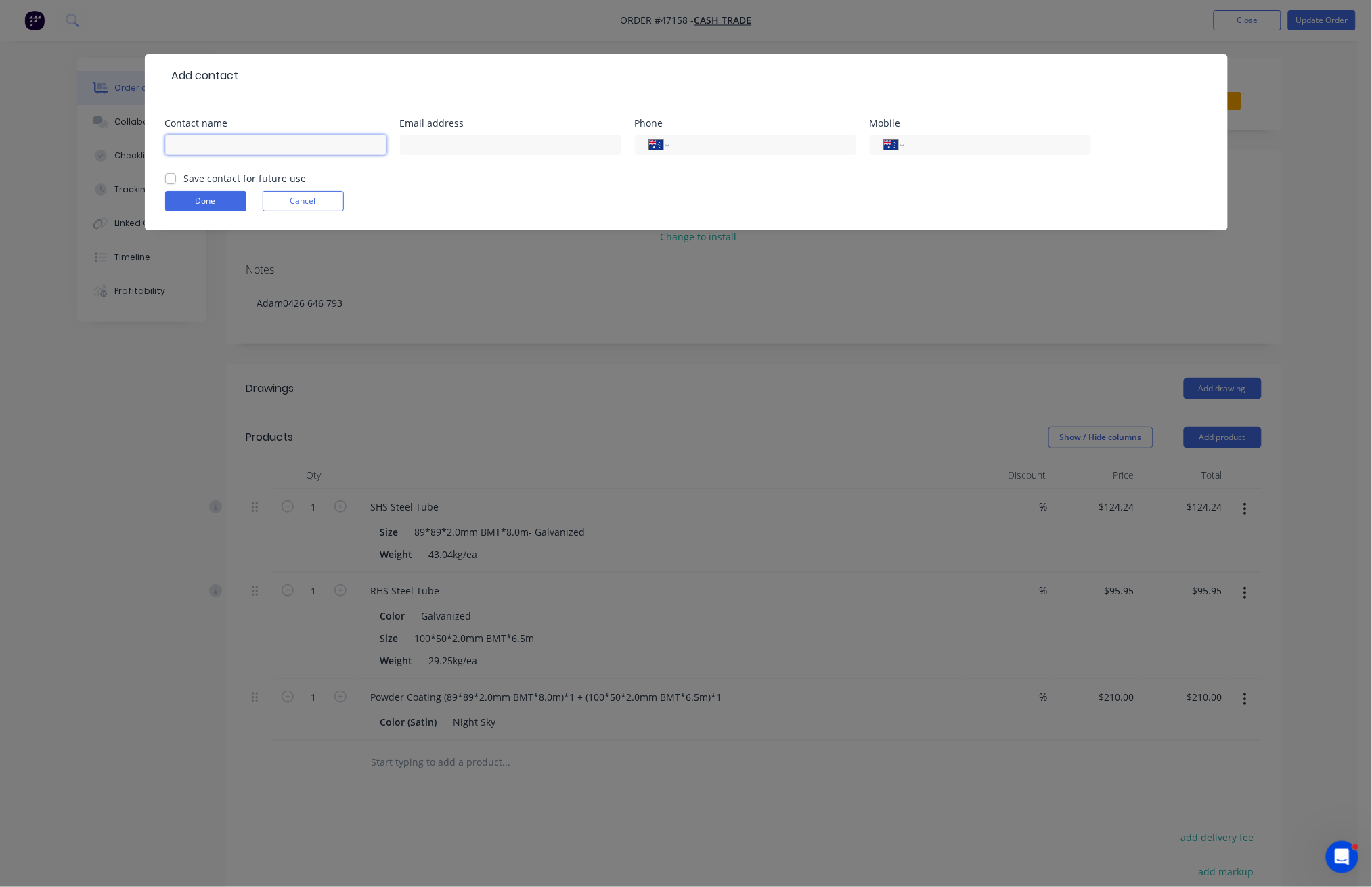
click at [210, 145] on input "text" at bounding box center [276, 144] width 221 height 21
type input "S"
click at [203, 203] on button "Done" at bounding box center [206, 201] width 81 height 21
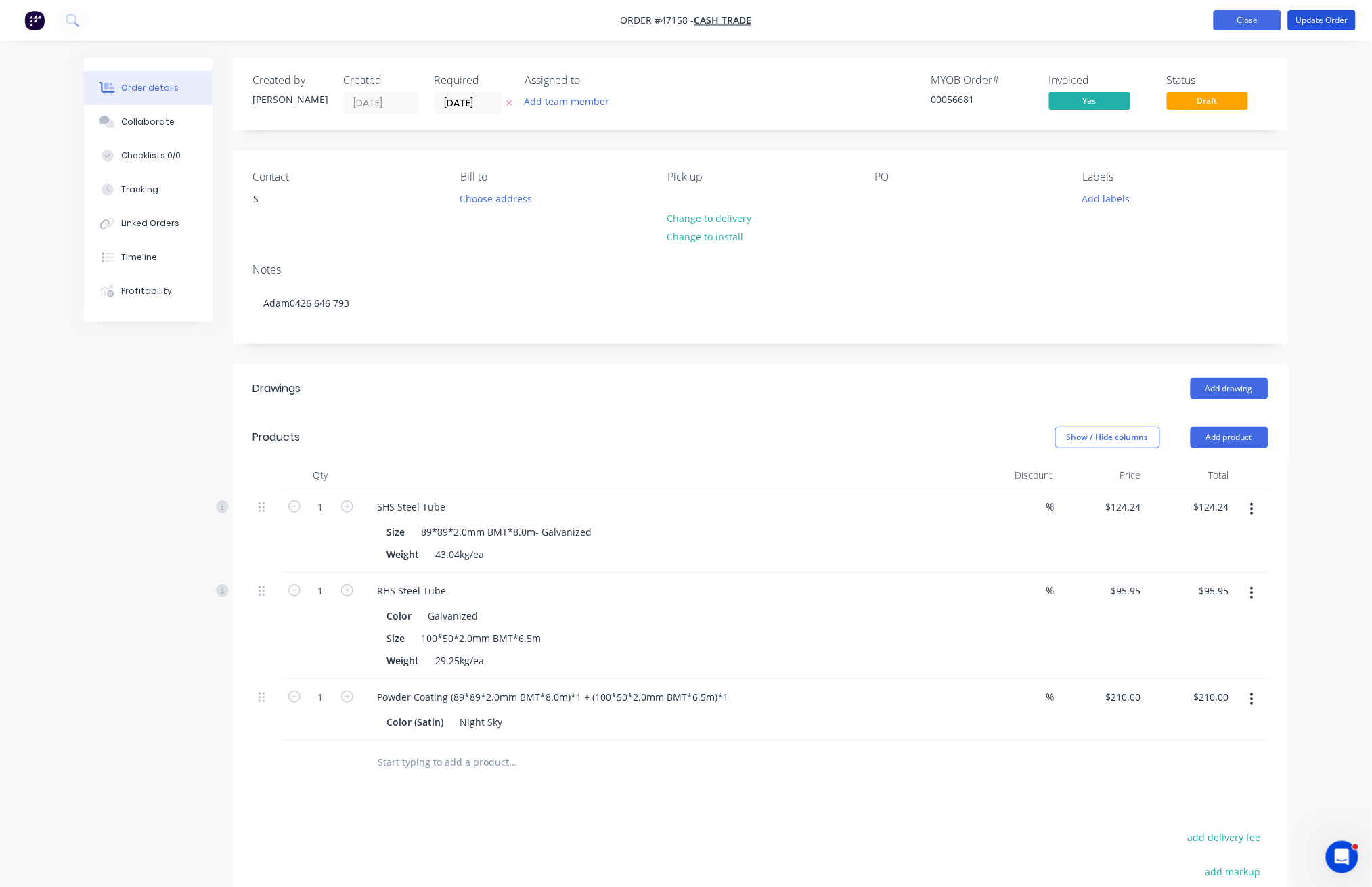
drag, startPoint x: 1341, startPoint y: 16, endPoint x: 1333, endPoint y: 21, distance: 9.4
click at [1341, 17] on button "Update Order" at bounding box center [1322, 20] width 67 height 21
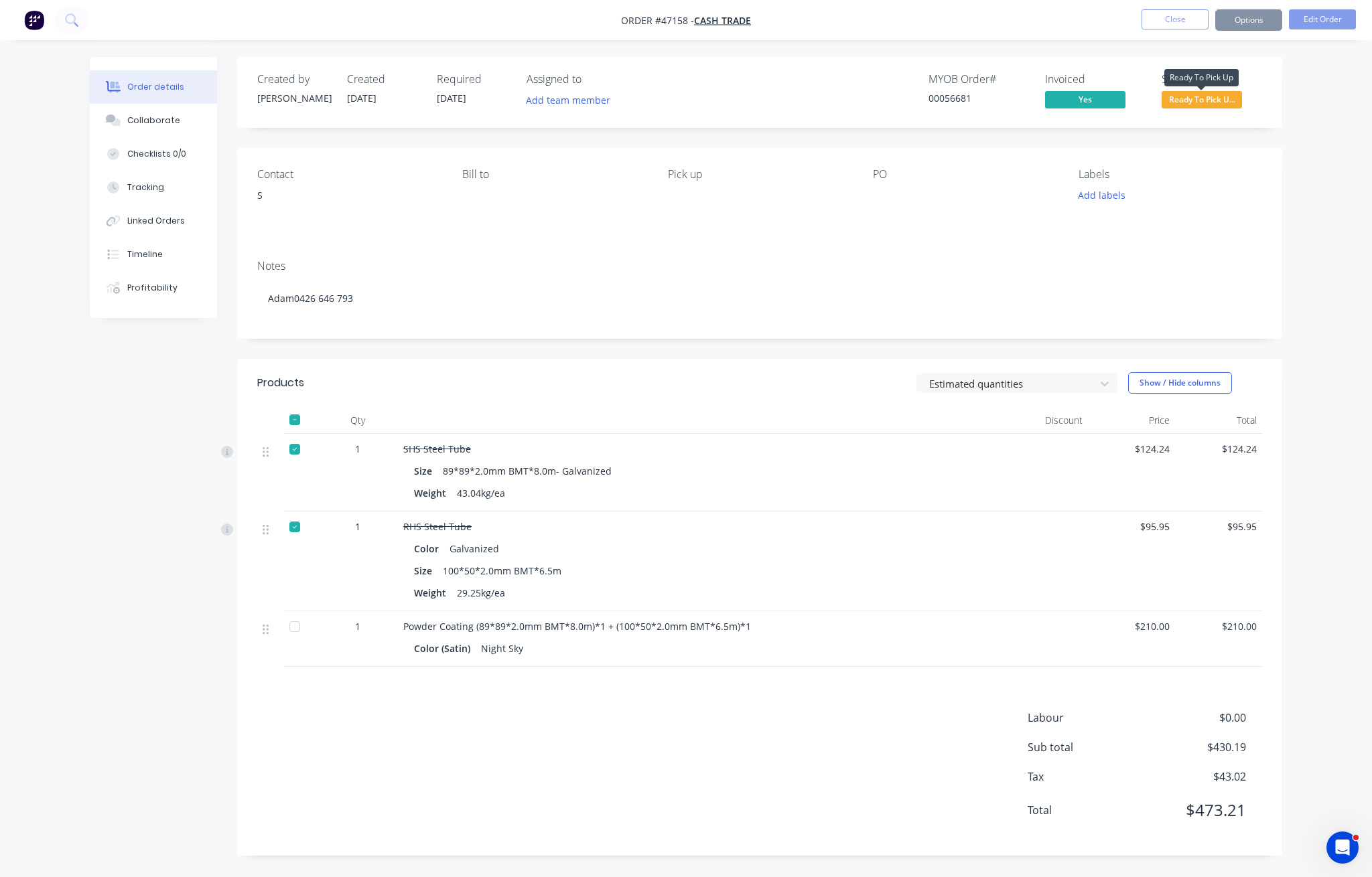
click at [1218, 93] on span "Ready To Pick U..." at bounding box center [1201, 99] width 80 height 17
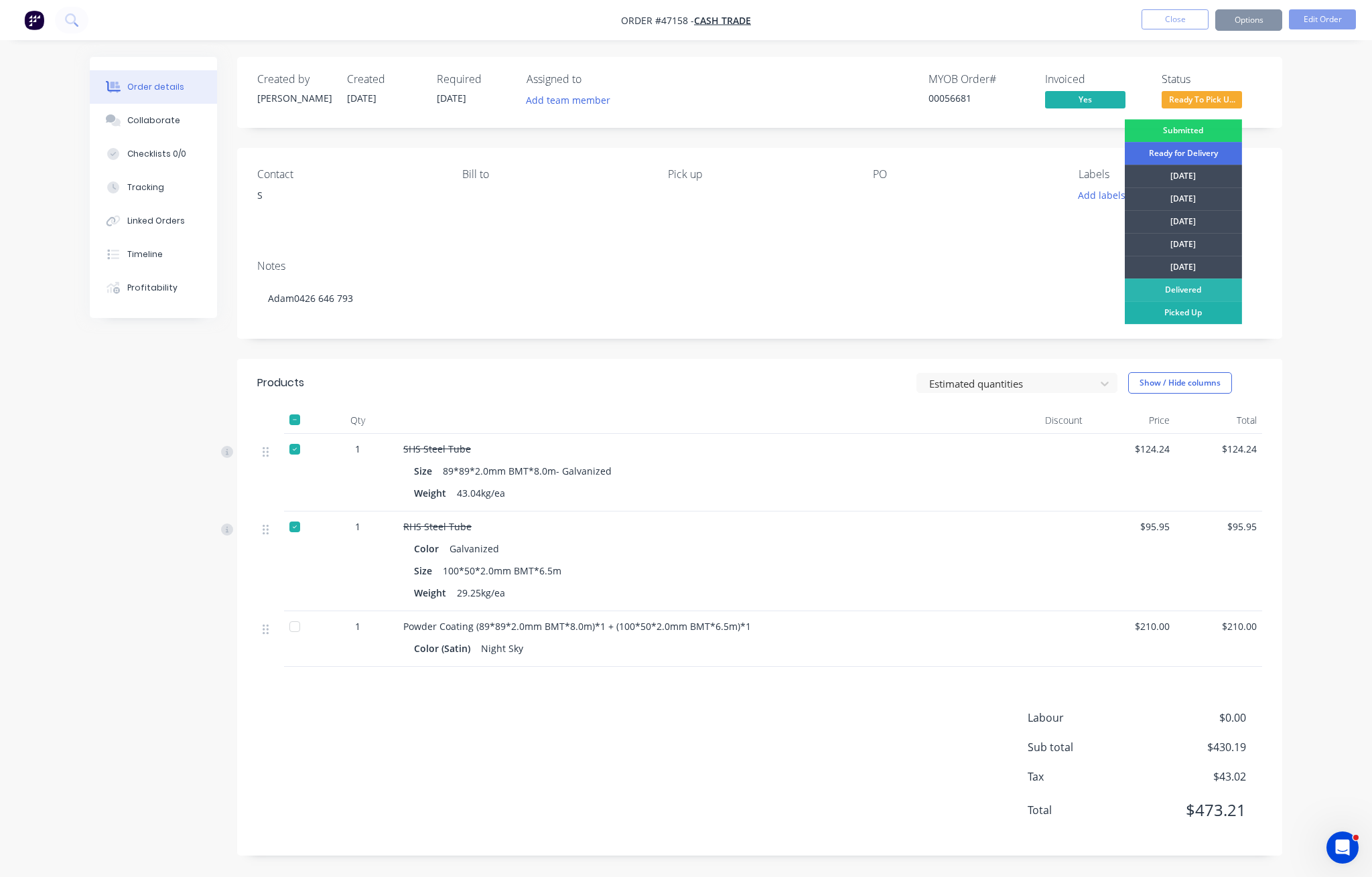
click at [1184, 316] on div "Picked Up" at bounding box center [1183, 312] width 117 height 22
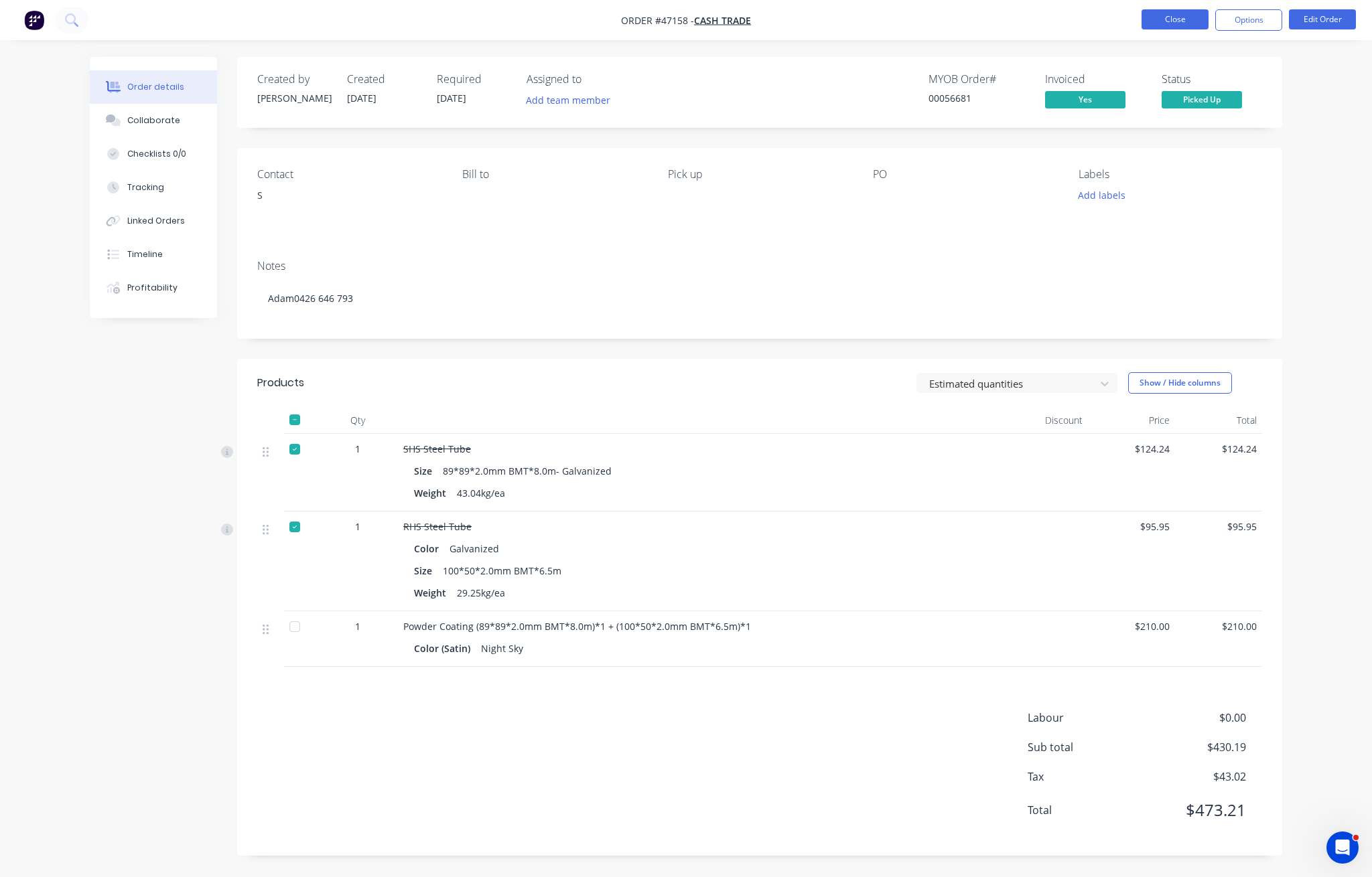
click at [1166, 21] on button "Close" at bounding box center [1174, 20] width 66 height 21
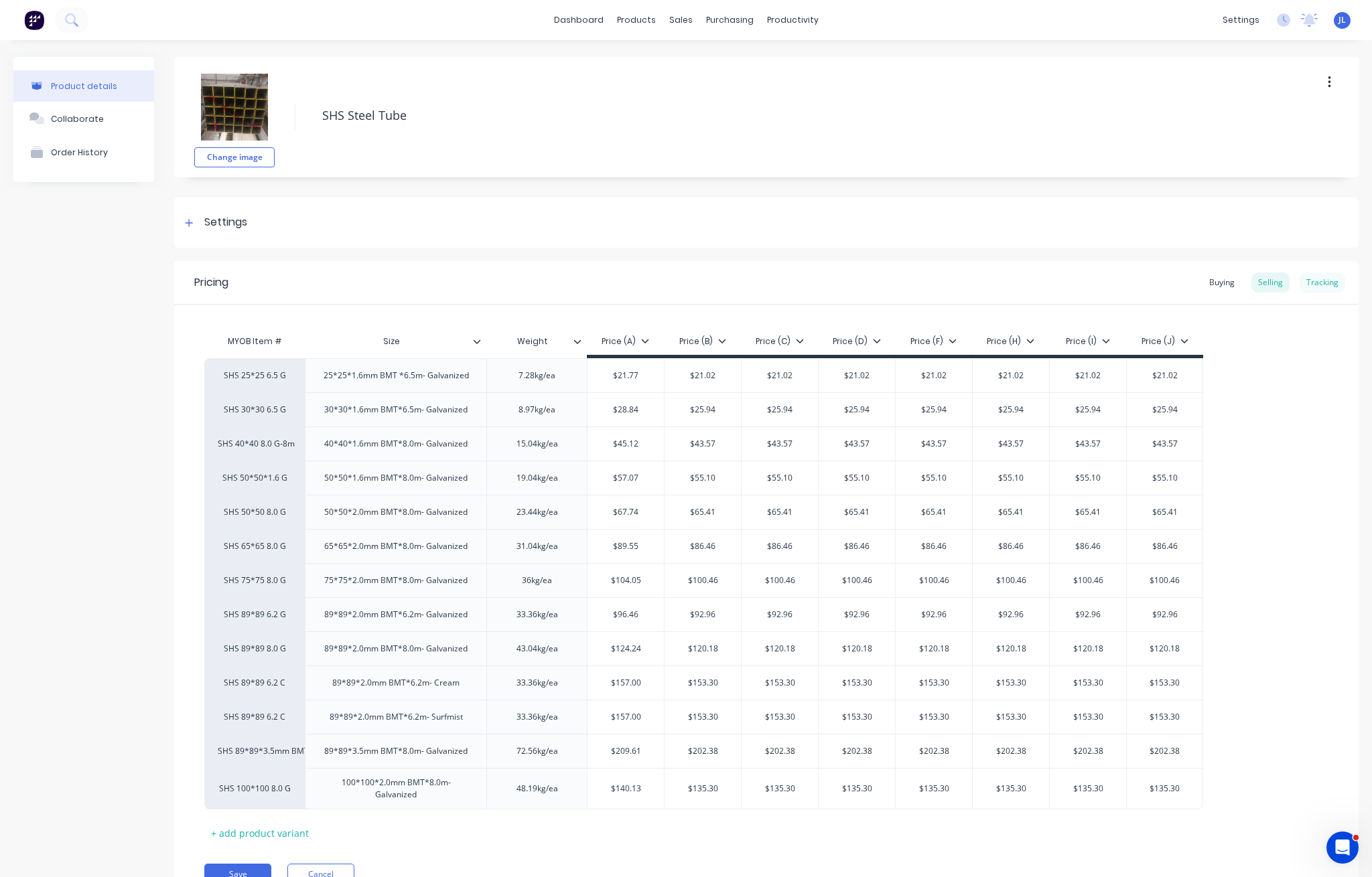
drag, startPoint x: 1305, startPoint y: 285, endPoint x: 1300, endPoint y: 280, distance: 7.1
click at [1304, 285] on div "Tracking" at bounding box center [1322, 283] width 46 height 21
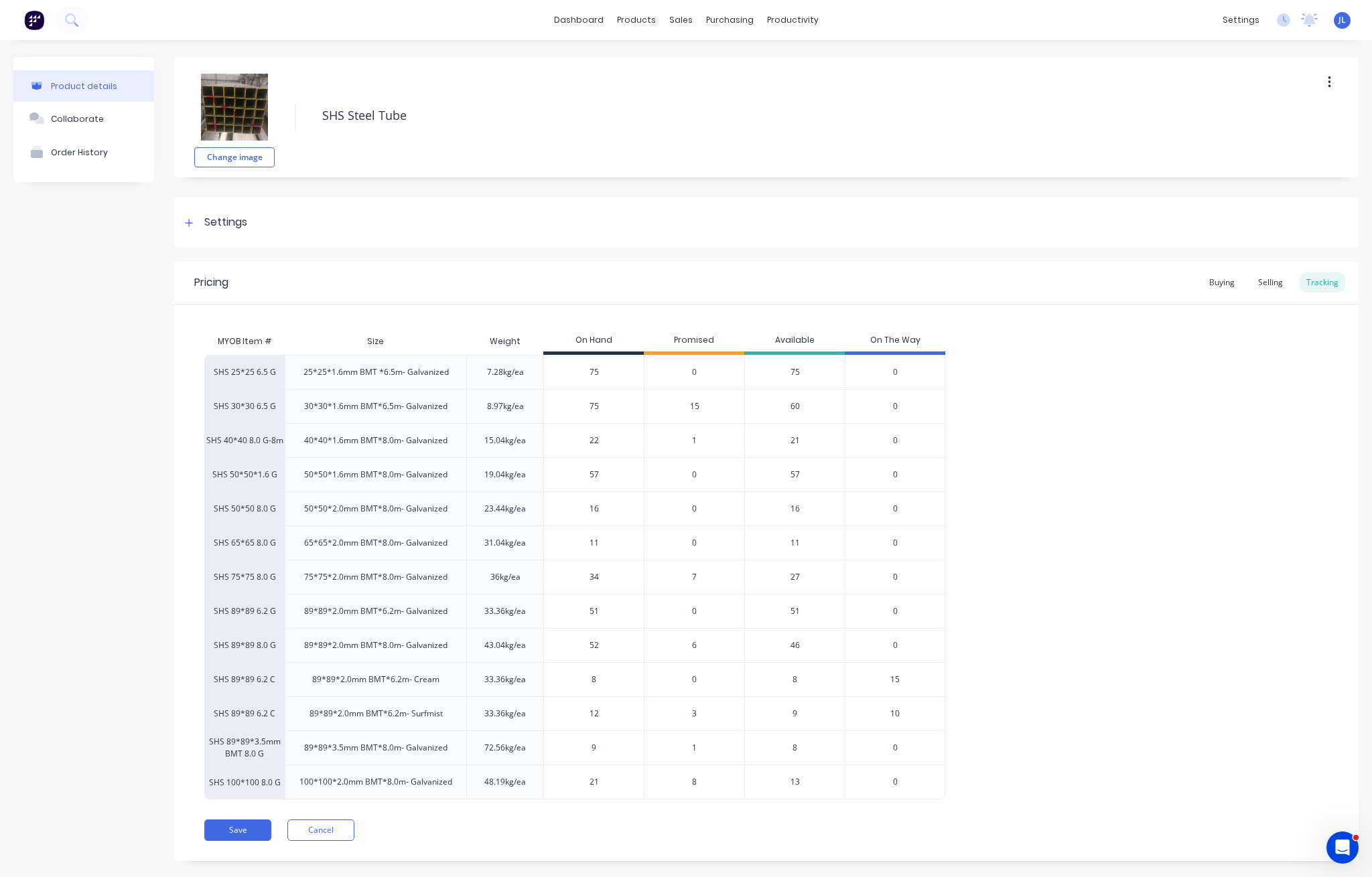
click at [692, 647] on span "6" at bounding box center [693, 645] width 5 height 12
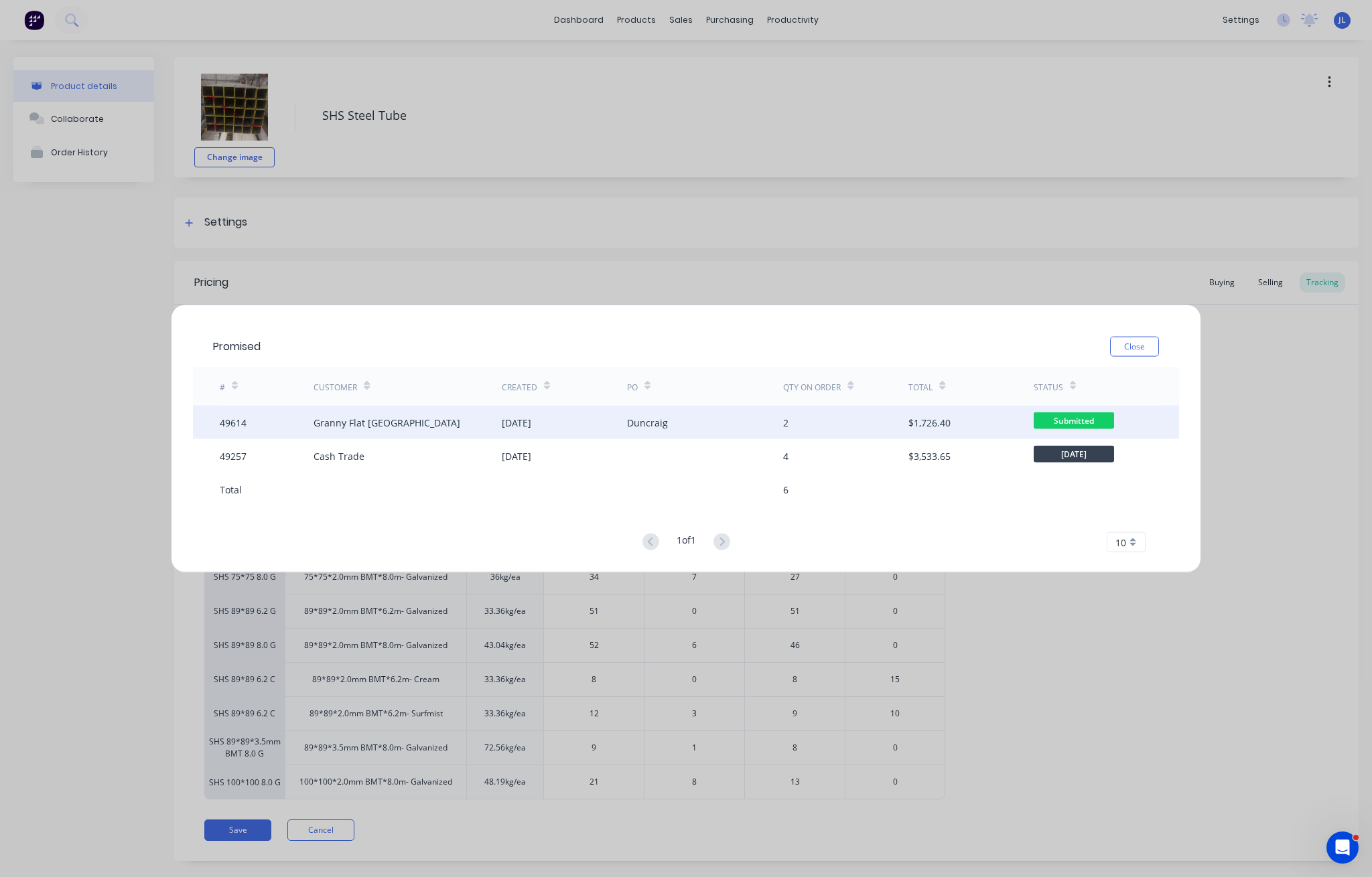
click at [498, 418] on div "Granny Flat [GEOGRAPHIC_DATA]" at bounding box center [407, 422] width 188 height 33
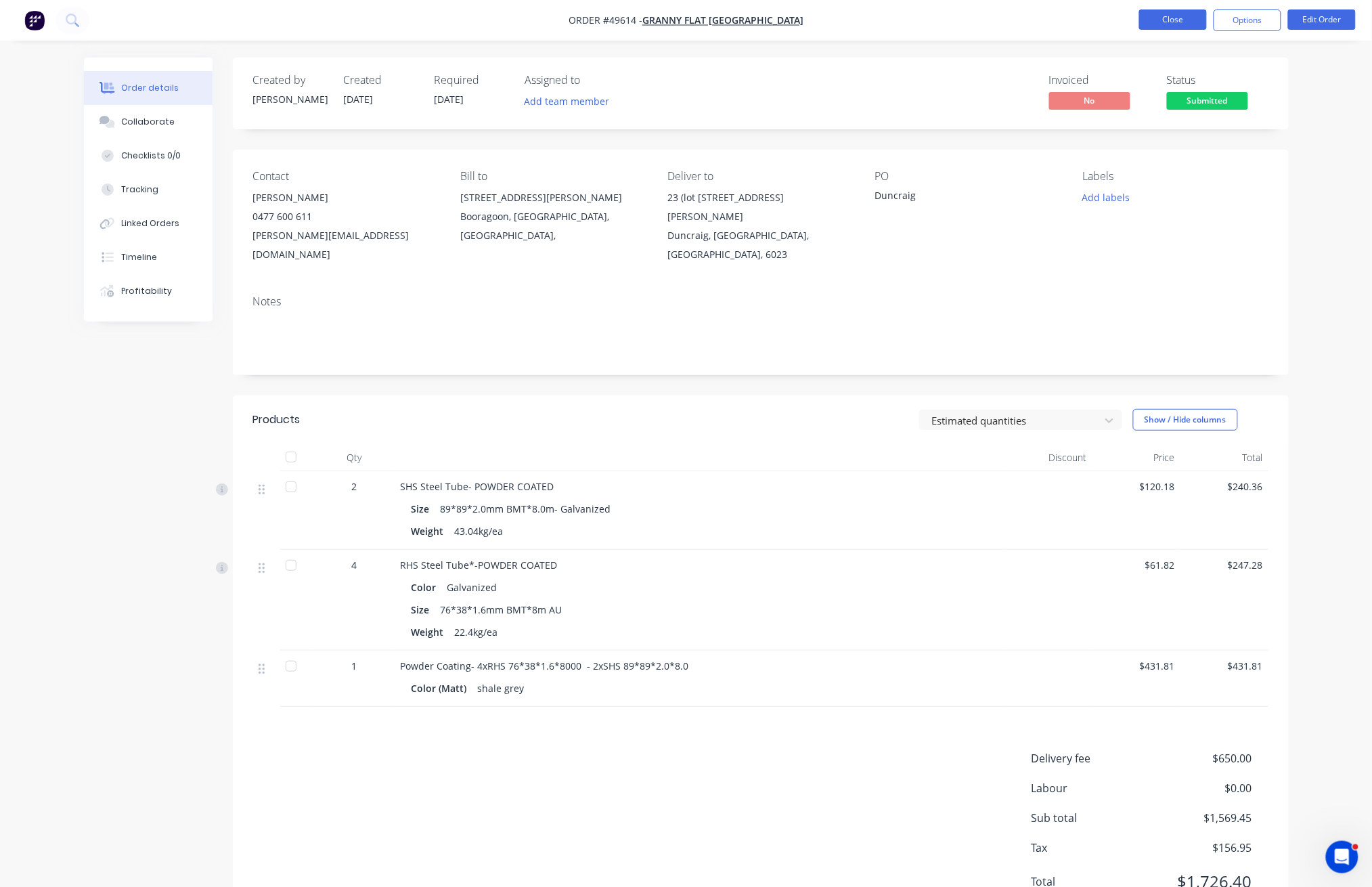
click at [1168, 19] on button "Close" at bounding box center [1173, 20] width 67 height 21
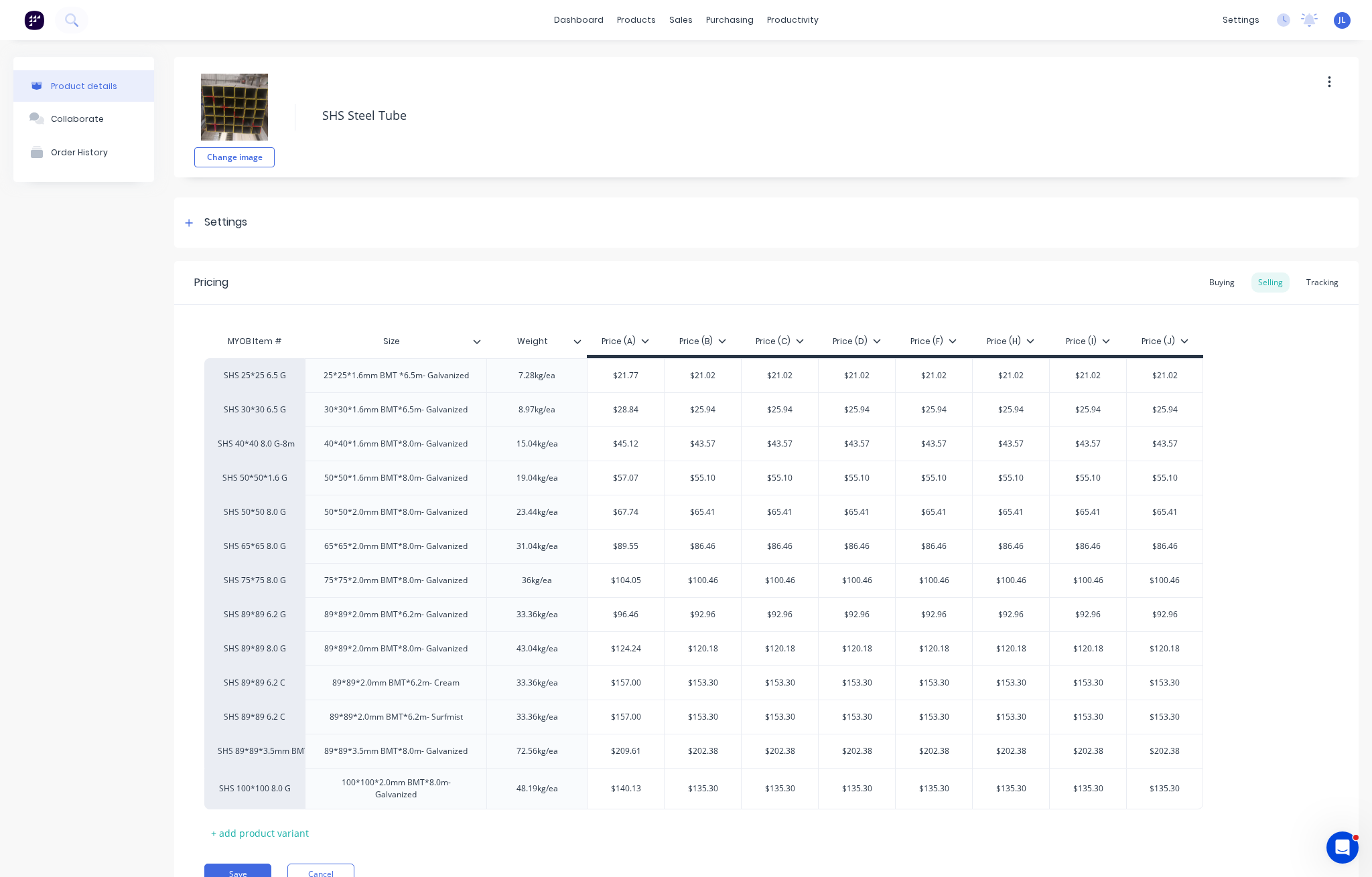
drag, startPoint x: 1310, startPoint y: 285, endPoint x: 1310, endPoint y: 295, distance: 10.0
click at [1310, 285] on div "Tracking" at bounding box center [1322, 283] width 46 height 21
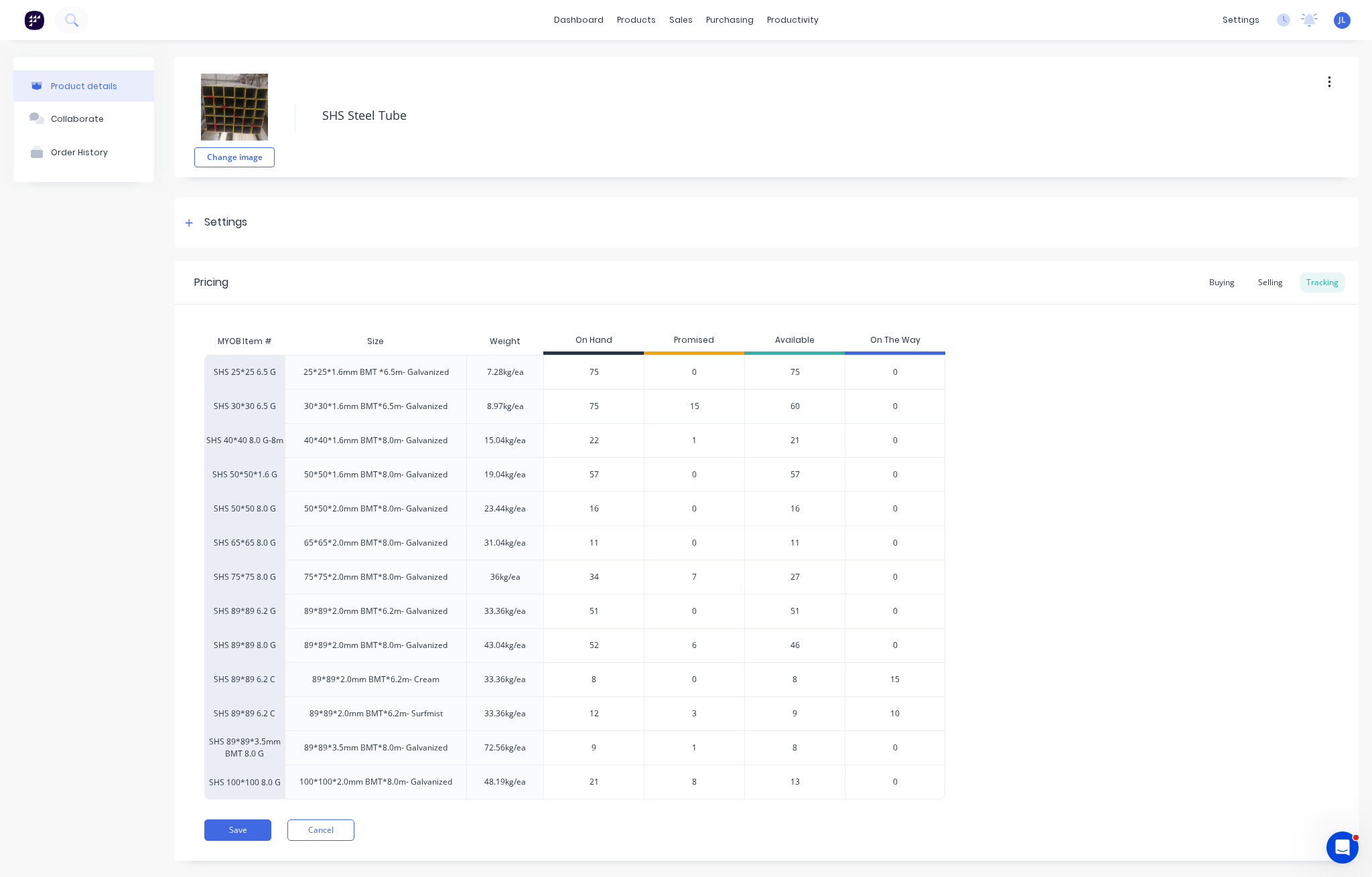
click at [692, 646] on span "6" at bounding box center [693, 645] width 5 height 12
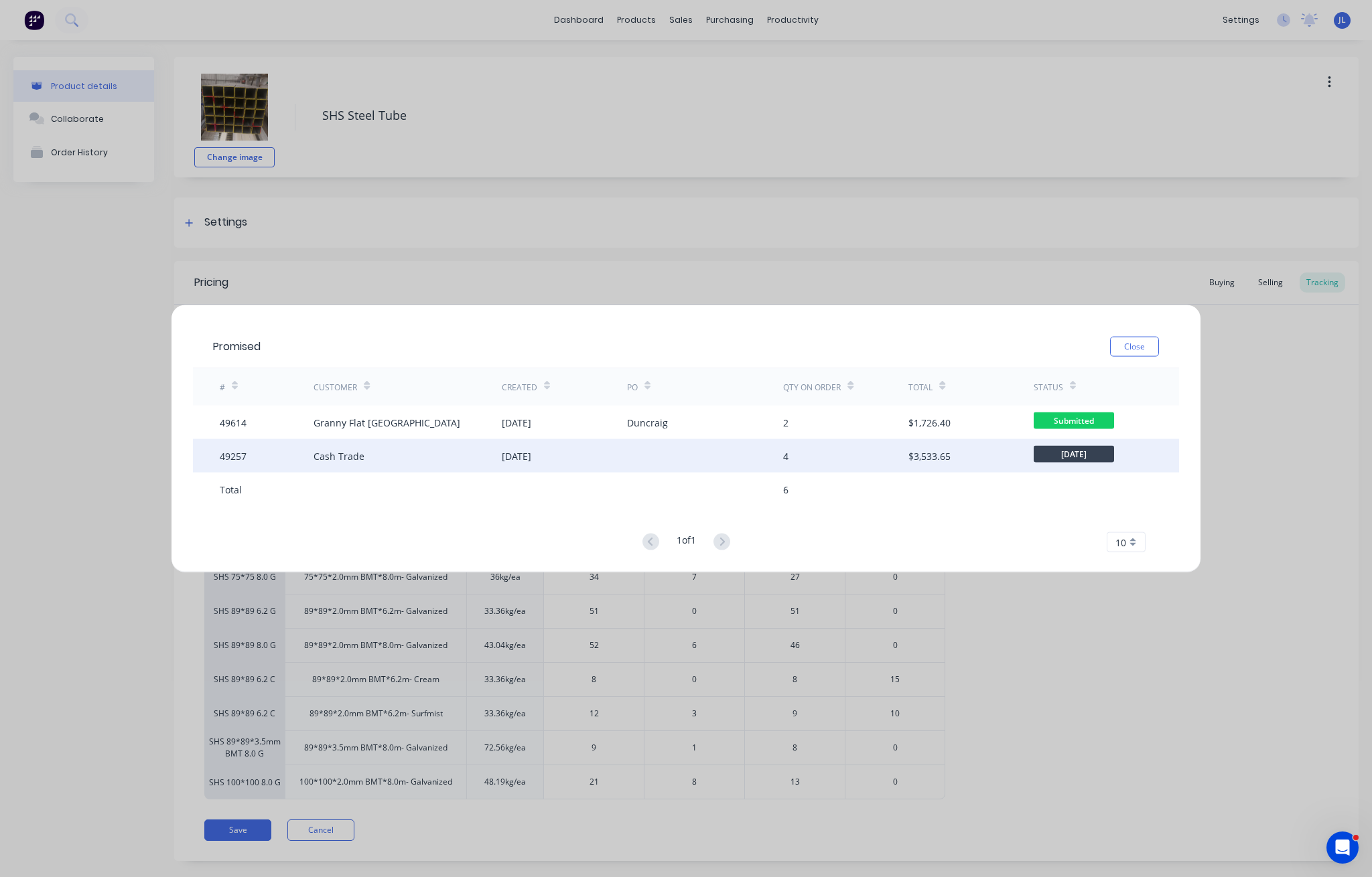
click at [513, 454] on div "[DATE]" at bounding box center [516, 456] width 29 height 14
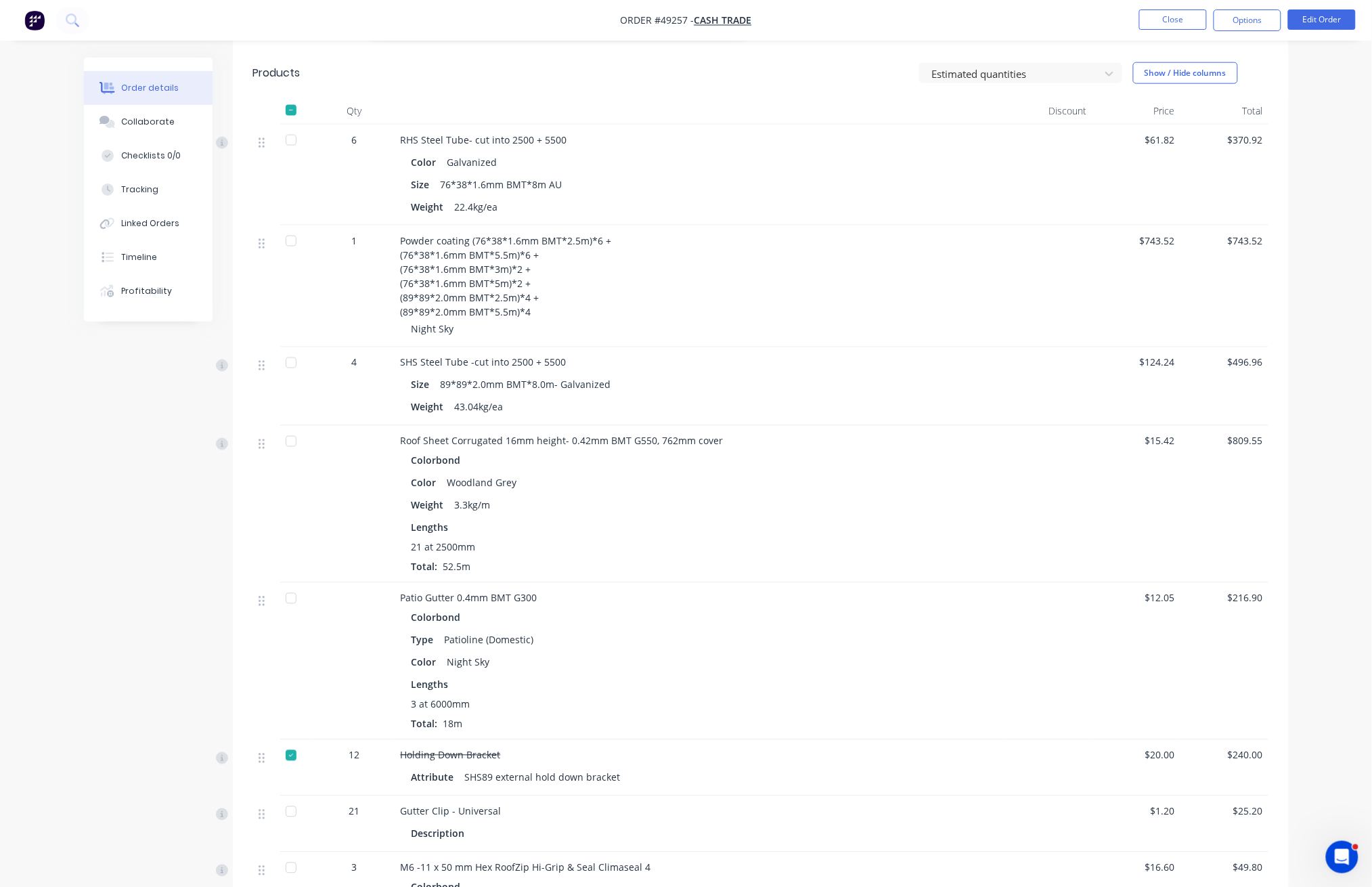
scroll to position [542, 0]
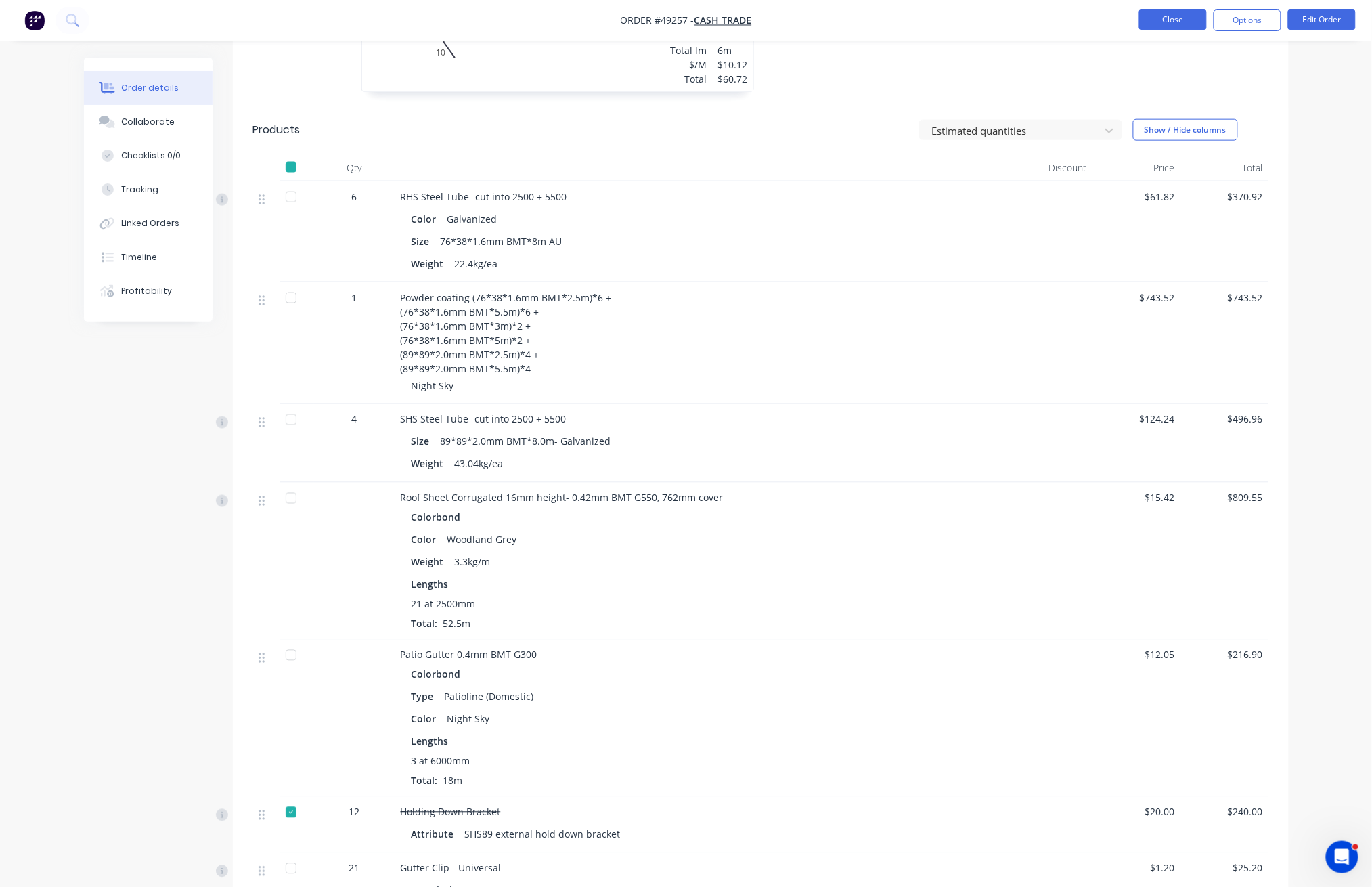
click at [1157, 23] on button "Close" at bounding box center [1173, 20] width 67 height 21
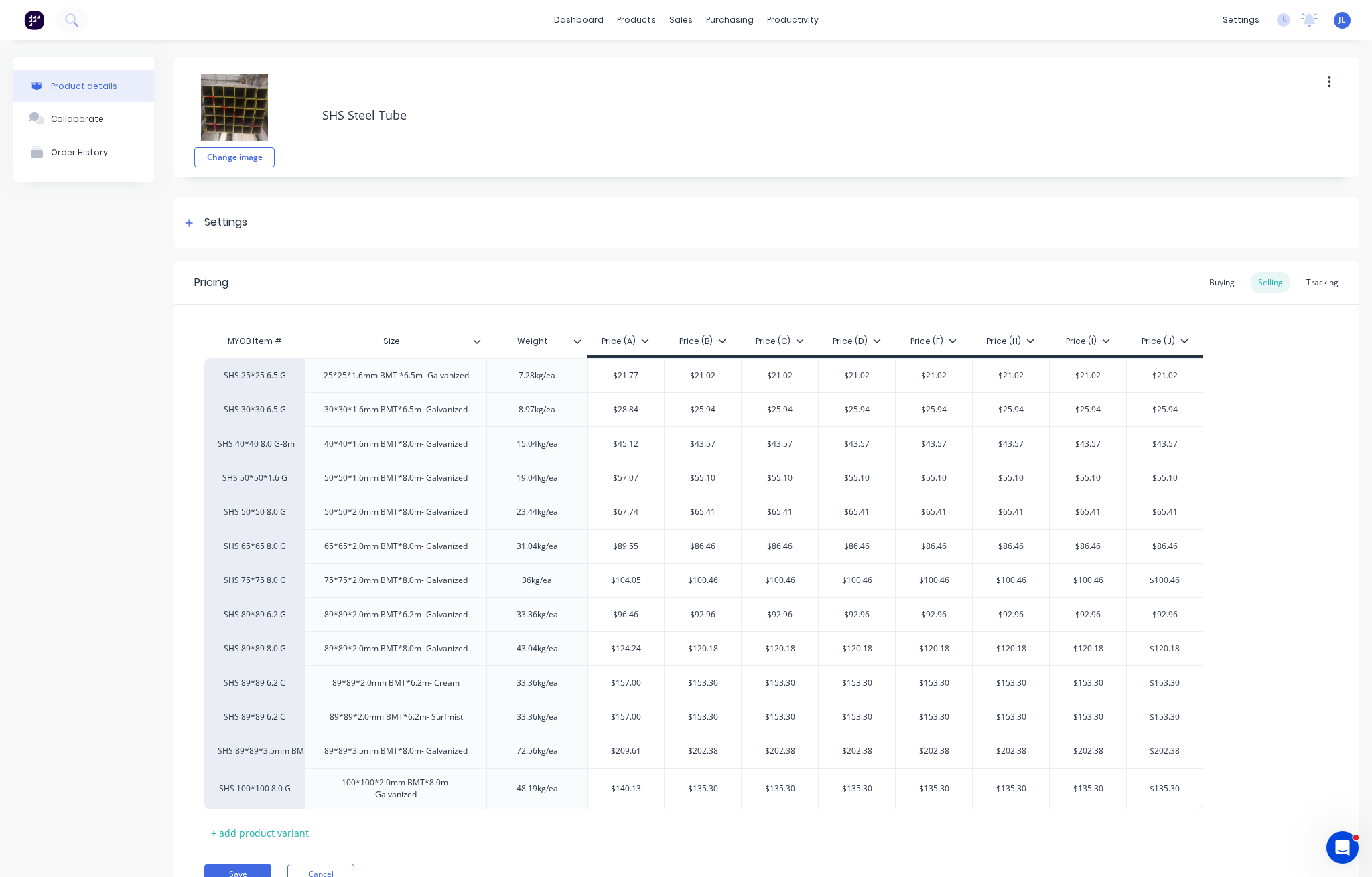
type textarea "x"
click at [1319, 284] on div "Tracking" at bounding box center [1322, 283] width 46 height 21
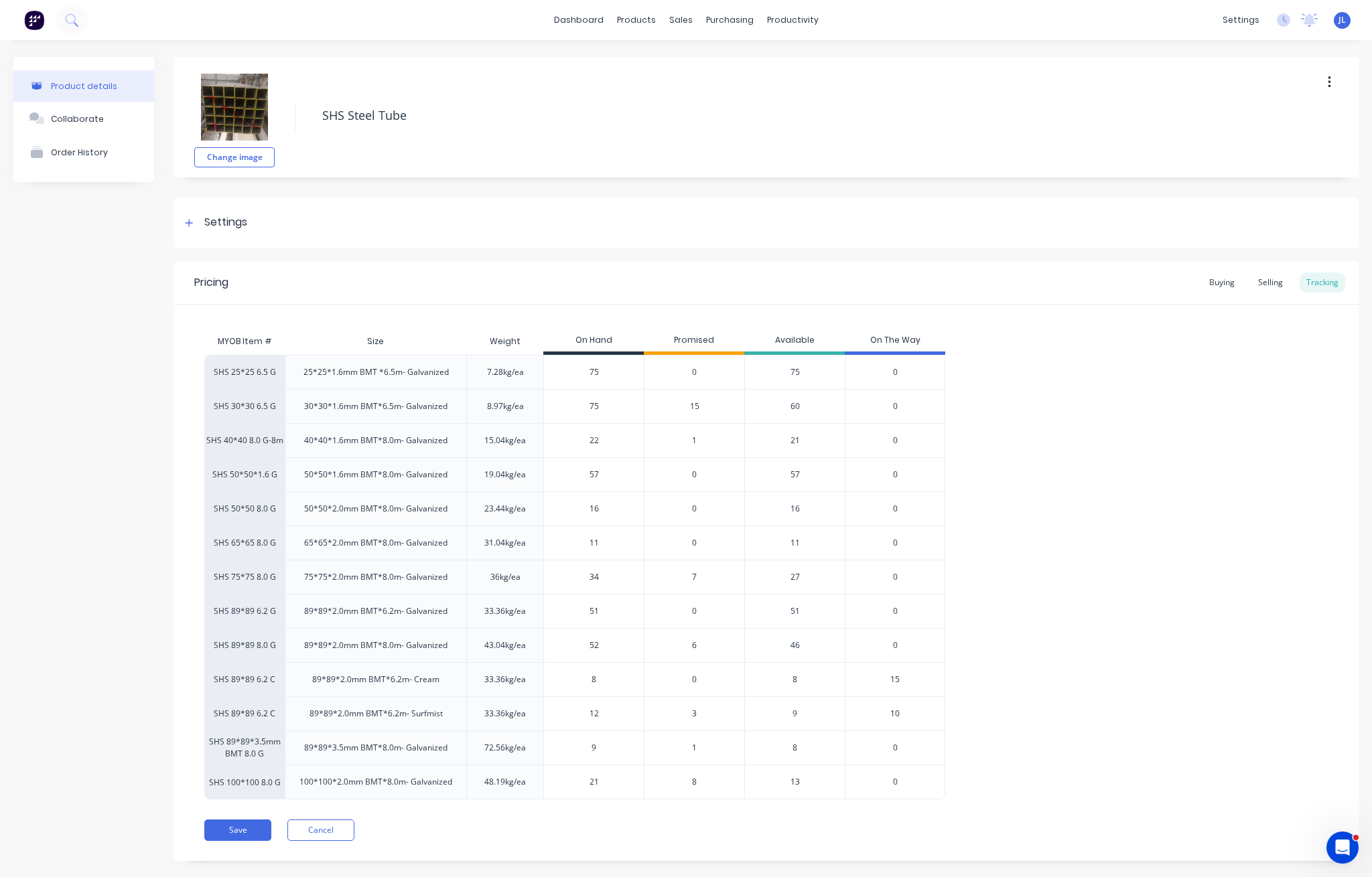
drag, startPoint x: 615, startPoint y: 644, endPoint x: 532, endPoint y: 640, distance: 83.1
click at [532, 640] on div "SHS 89*89 8.0 G 89*89*2.0mm BMT*8.0m- Galvanized 43.04kg/ea 52 52 6 46 0" at bounding box center [574, 644] width 740 height 34
type input "47"
type textarea "x"
type input "47"
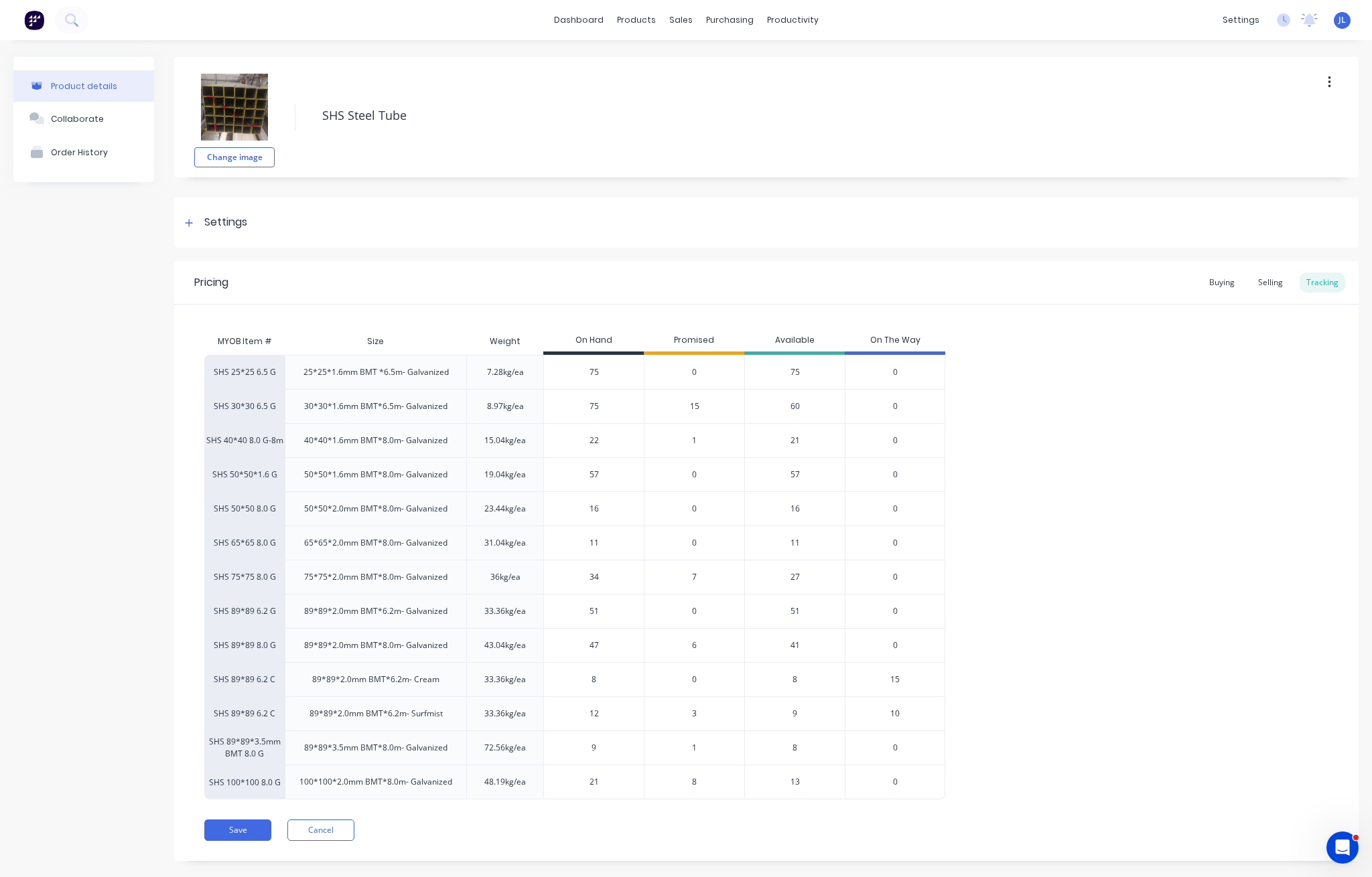
drag, startPoint x: 597, startPoint y: 680, endPoint x: 528, endPoint y: 671, distance: 69.6
click at [528, 671] on div "SHS 89*89 6.2 C 89*89*2.0mm BMT*6.2m- Cream 33.36kg/ea 8 8 0 8 15" at bounding box center [574, 679] width 740 height 34
type input "6"
type textarea "x"
type input "6"
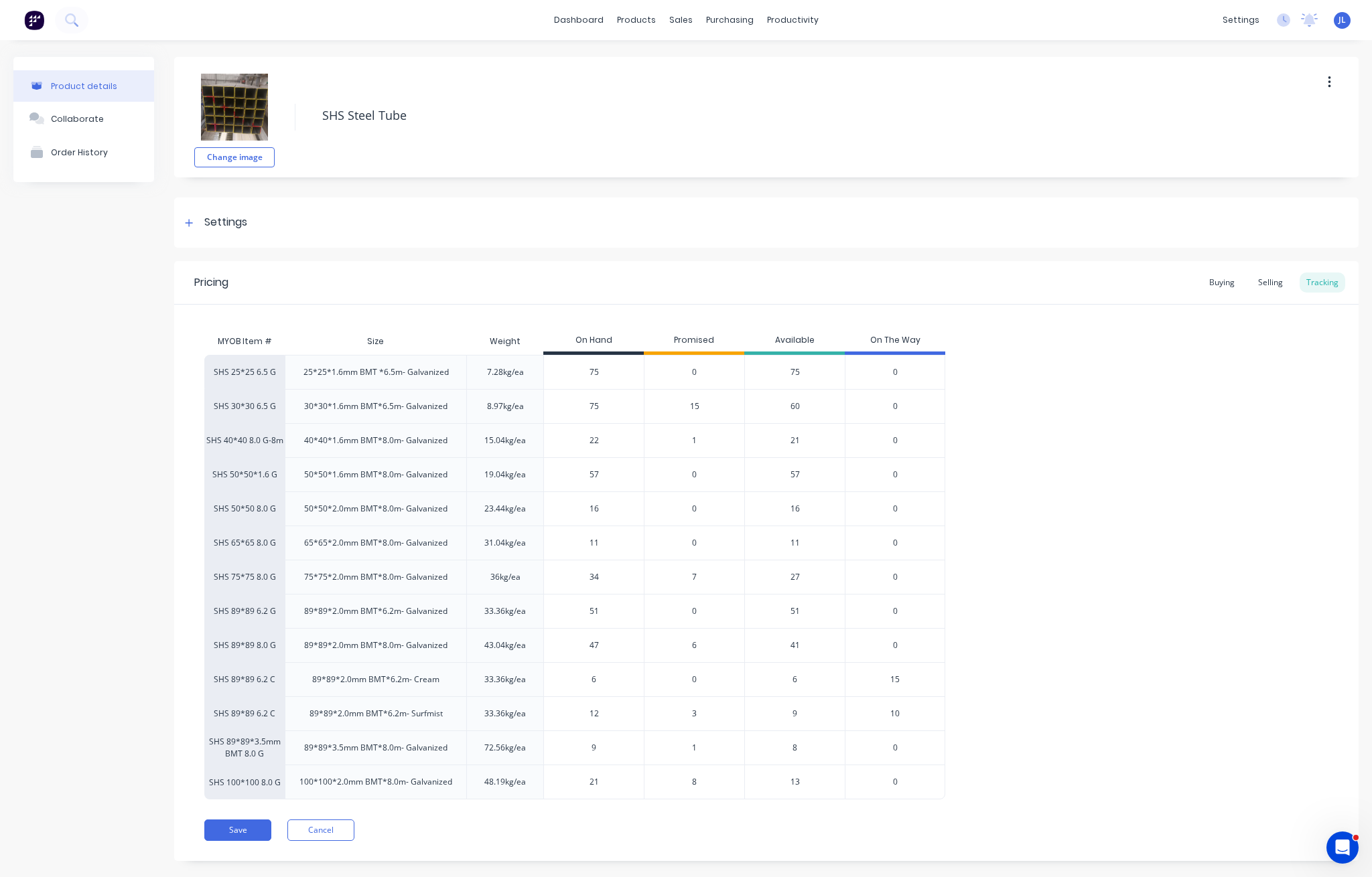
type input "12"
drag, startPoint x: 603, startPoint y: 715, endPoint x: 583, endPoint y: 718, distance: 20.2
click at [583, 718] on input "12" at bounding box center [594, 714] width 100 height 12
click at [239, 823] on button "Save" at bounding box center [238, 830] width 66 height 22
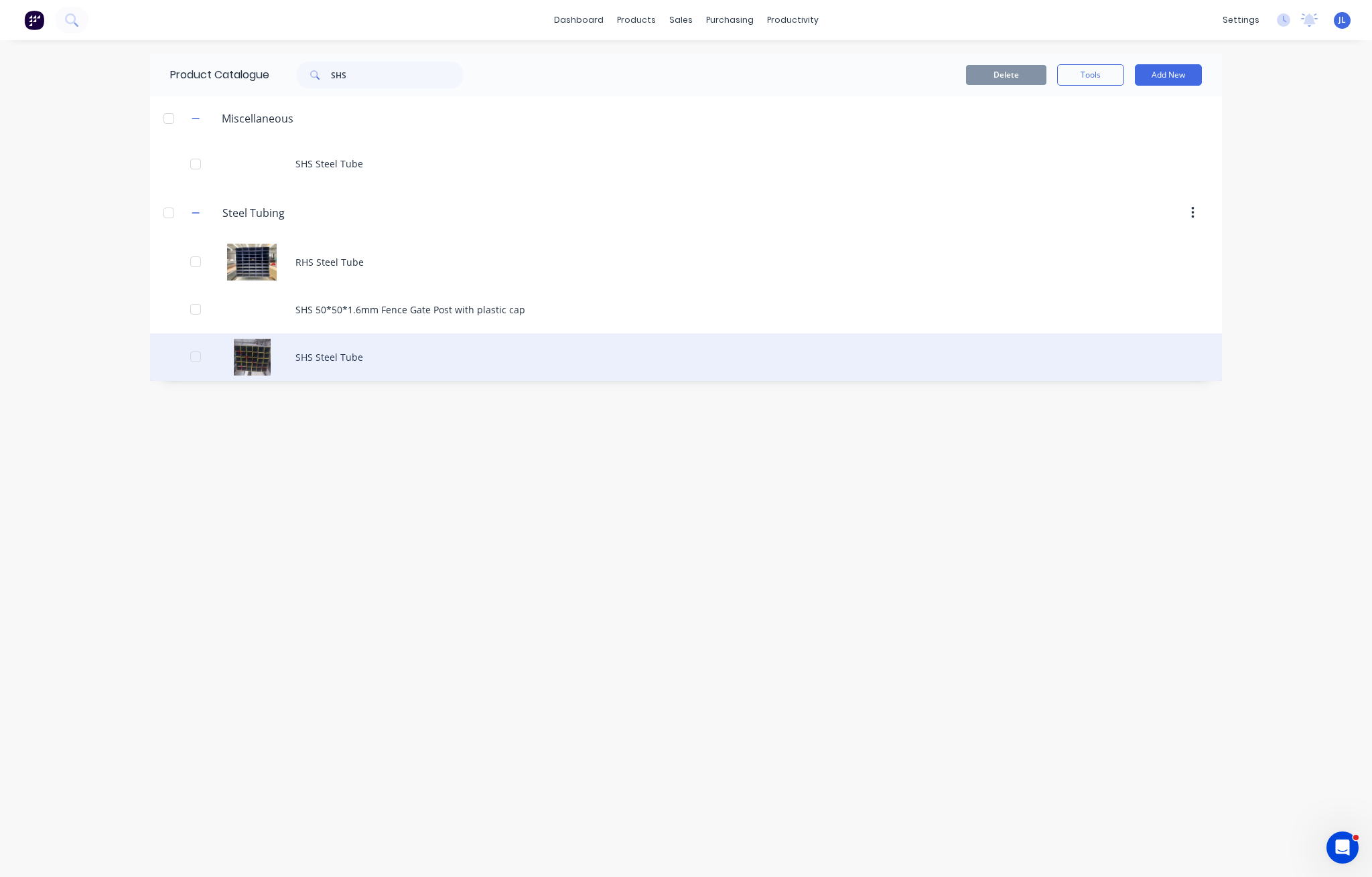
click at [295, 358] on div "SHS Steel Tube" at bounding box center [686, 357] width 1072 height 48
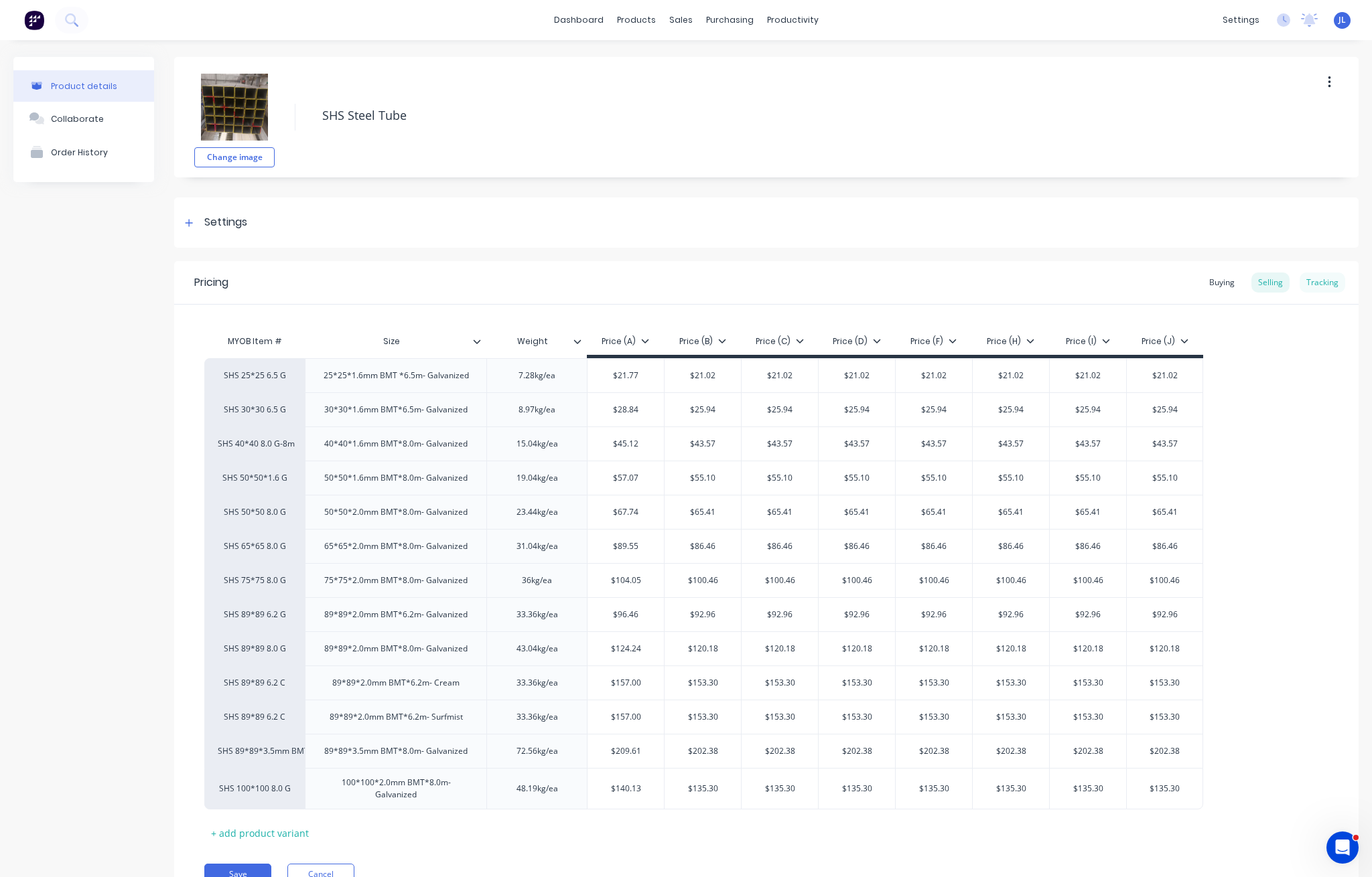
click at [1310, 280] on div "Tracking" at bounding box center [1322, 283] width 46 height 21
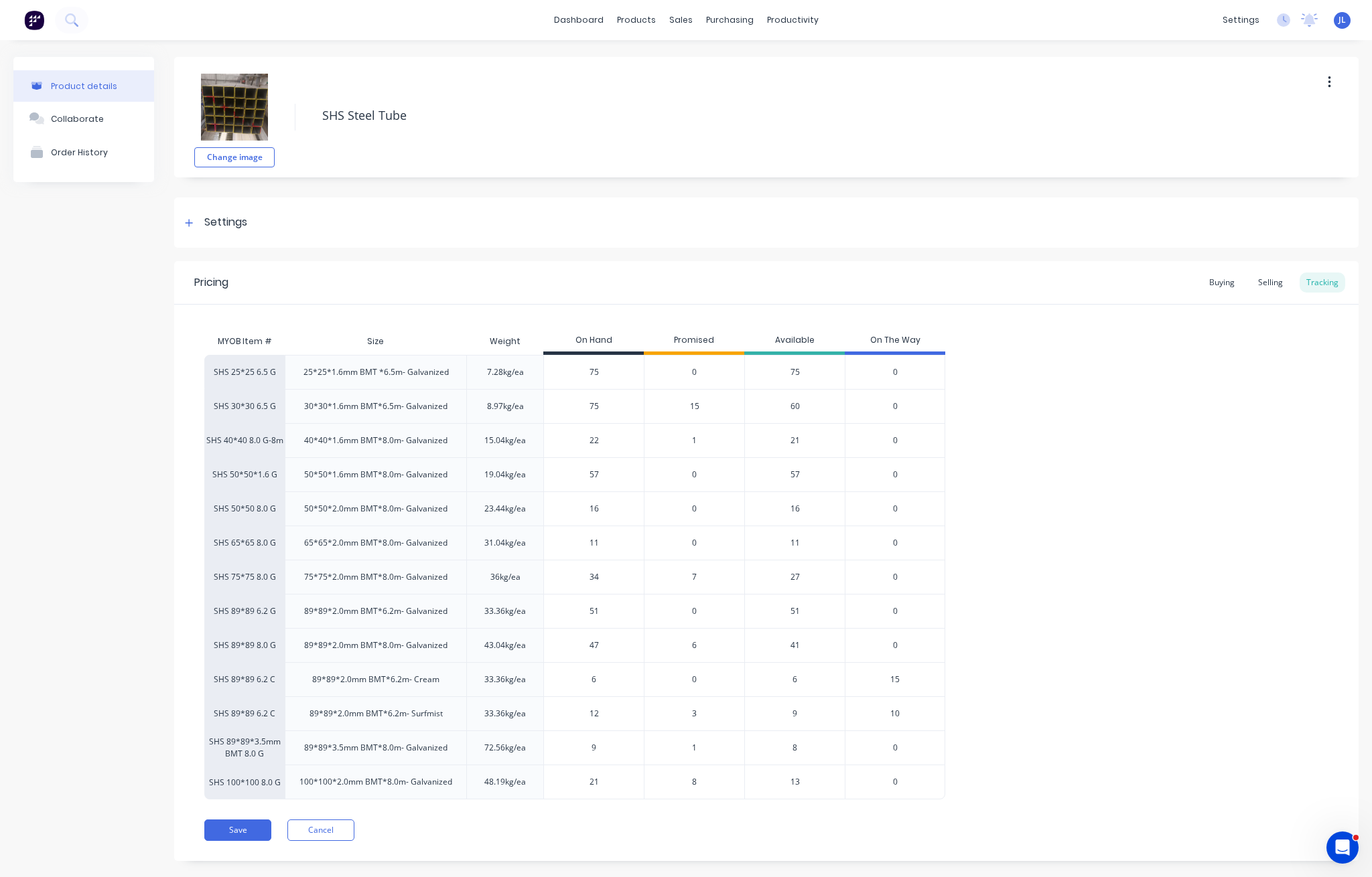
click at [693, 716] on span "3" at bounding box center [693, 714] width 5 height 12
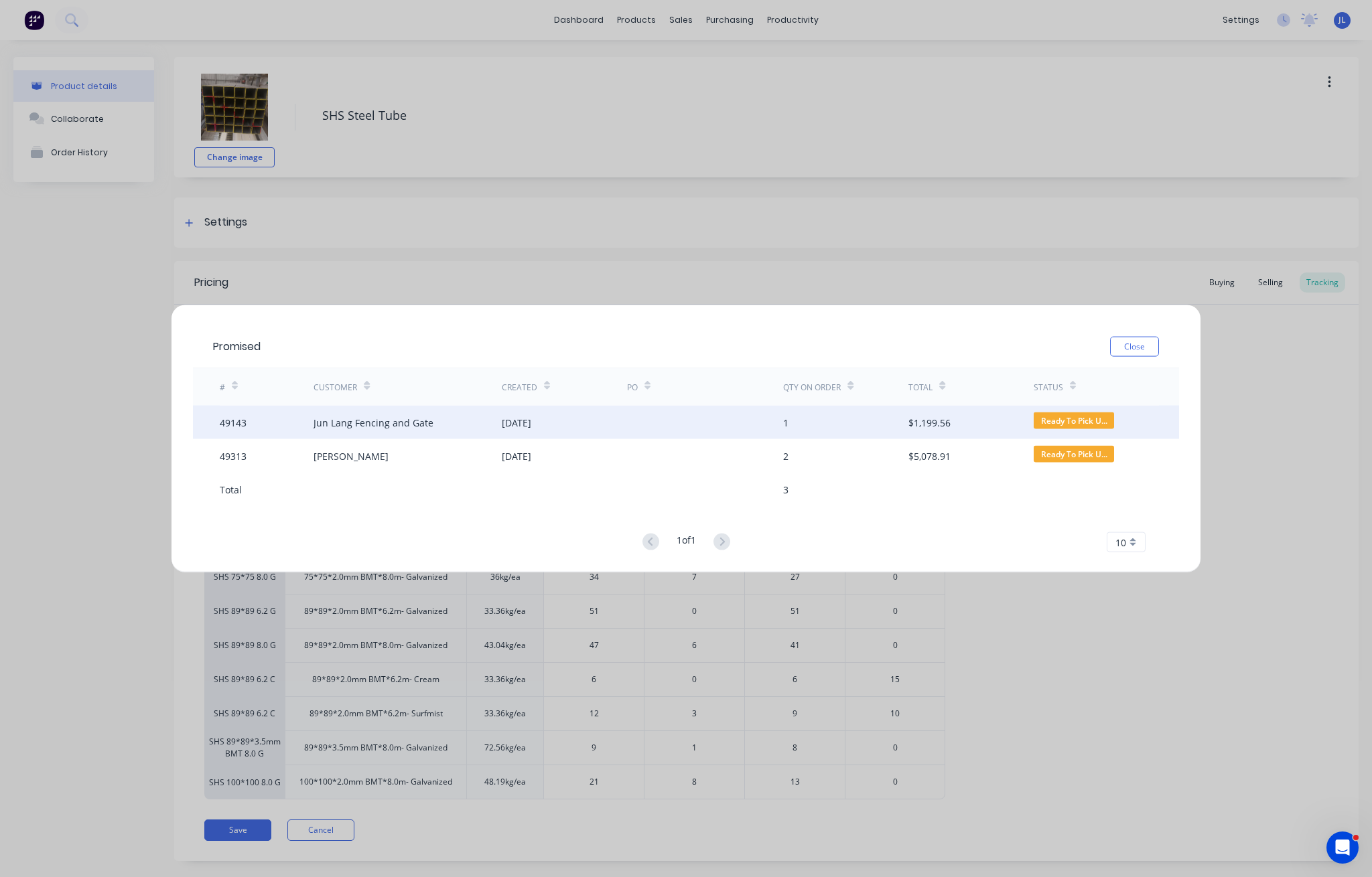
click at [531, 421] on div "[DATE]" at bounding box center [516, 422] width 29 height 14
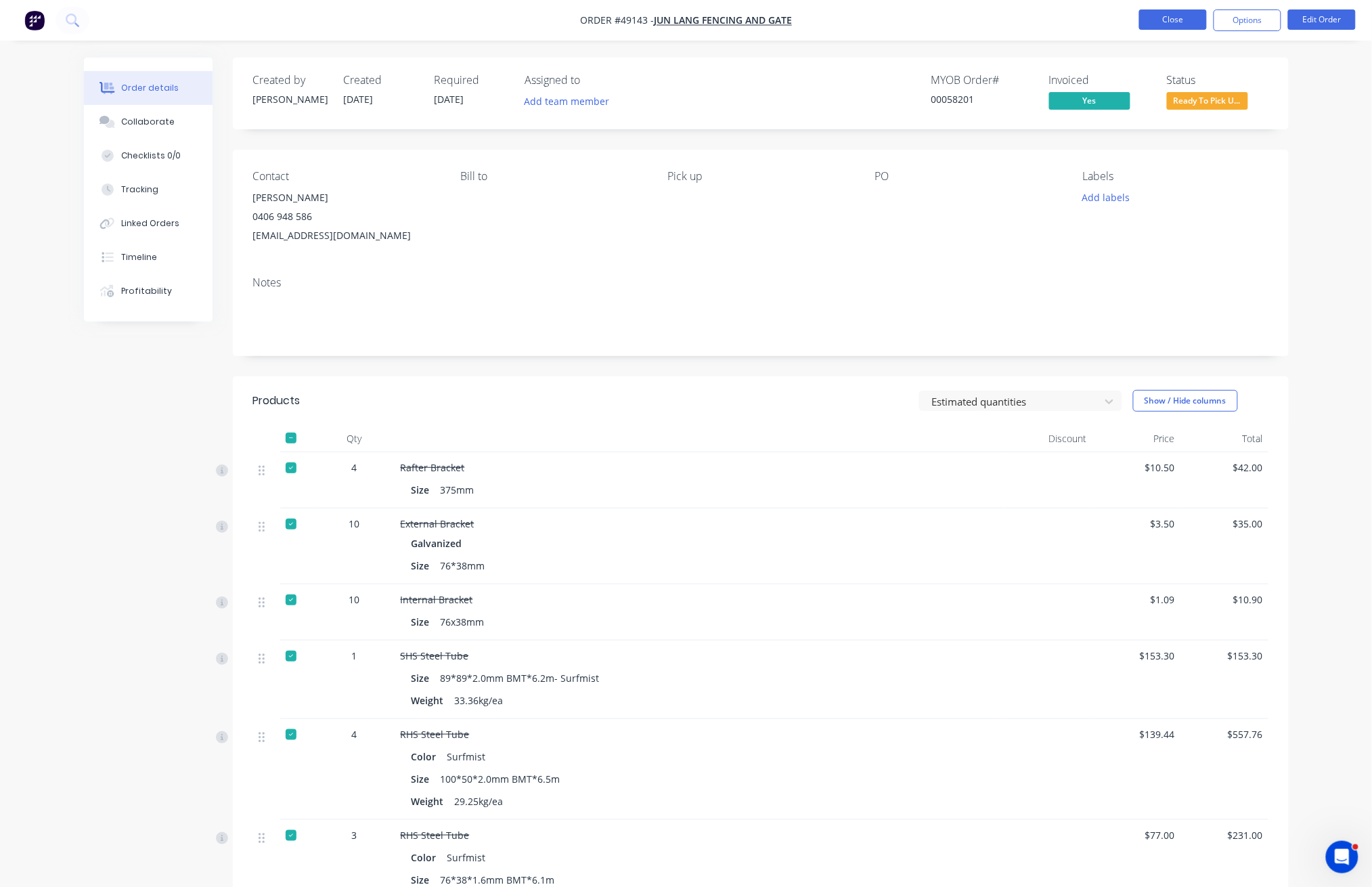
click at [1162, 27] on button "Close" at bounding box center [1173, 20] width 67 height 21
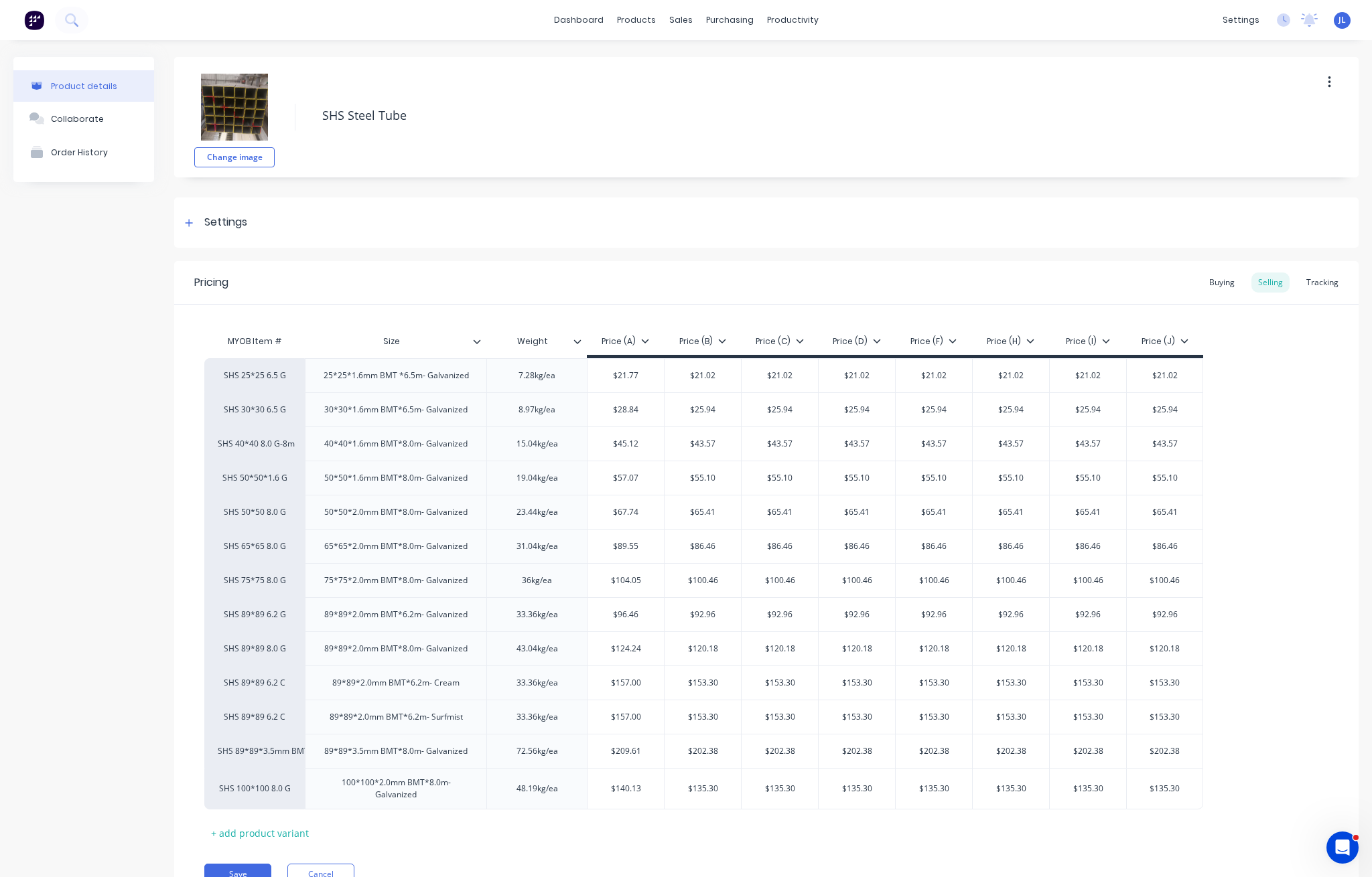
type textarea "x"
click at [1318, 282] on div "Tracking" at bounding box center [1322, 283] width 46 height 21
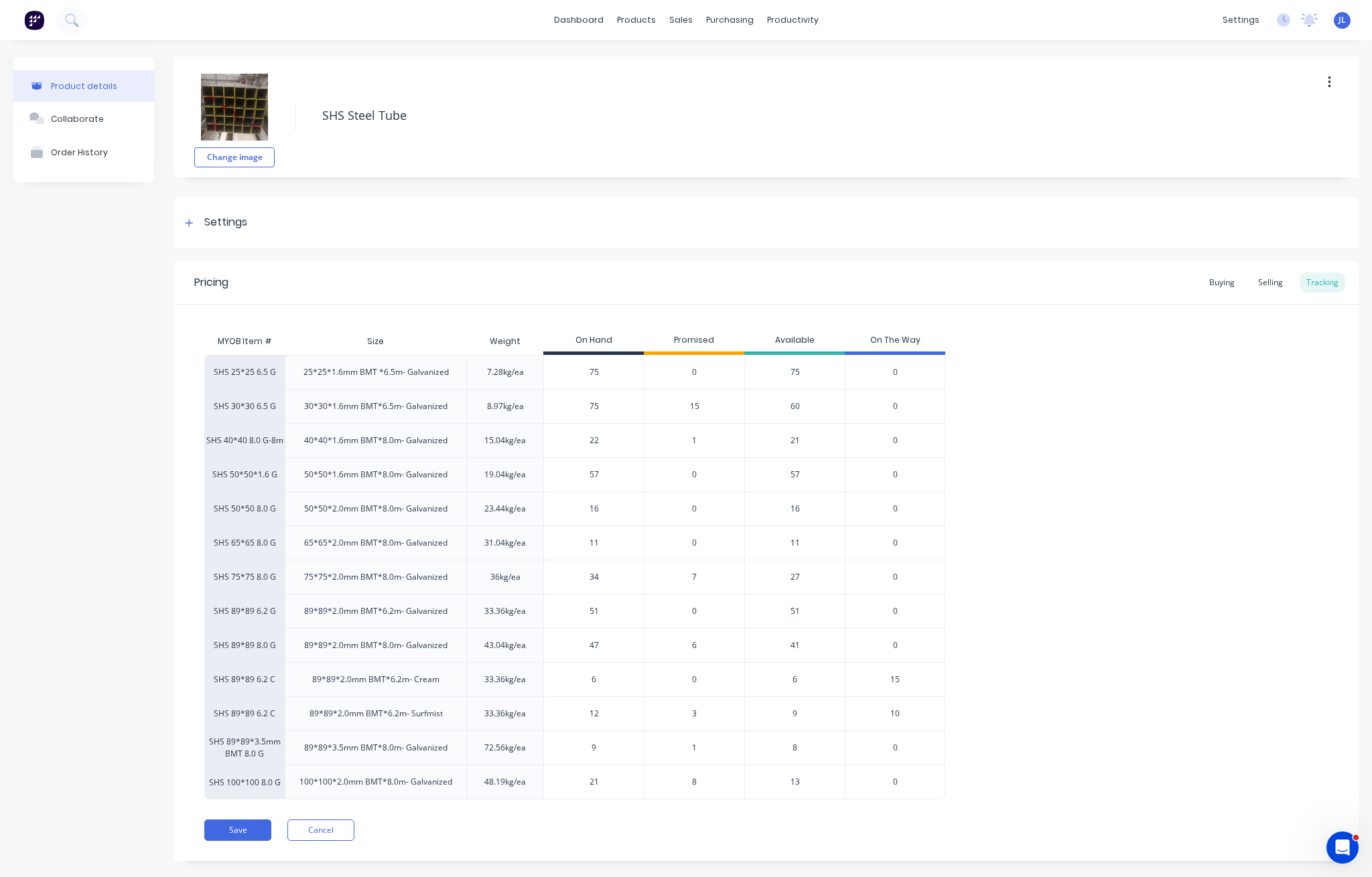
click at [691, 713] on span "3" at bounding box center [693, 714] width 5 height 12
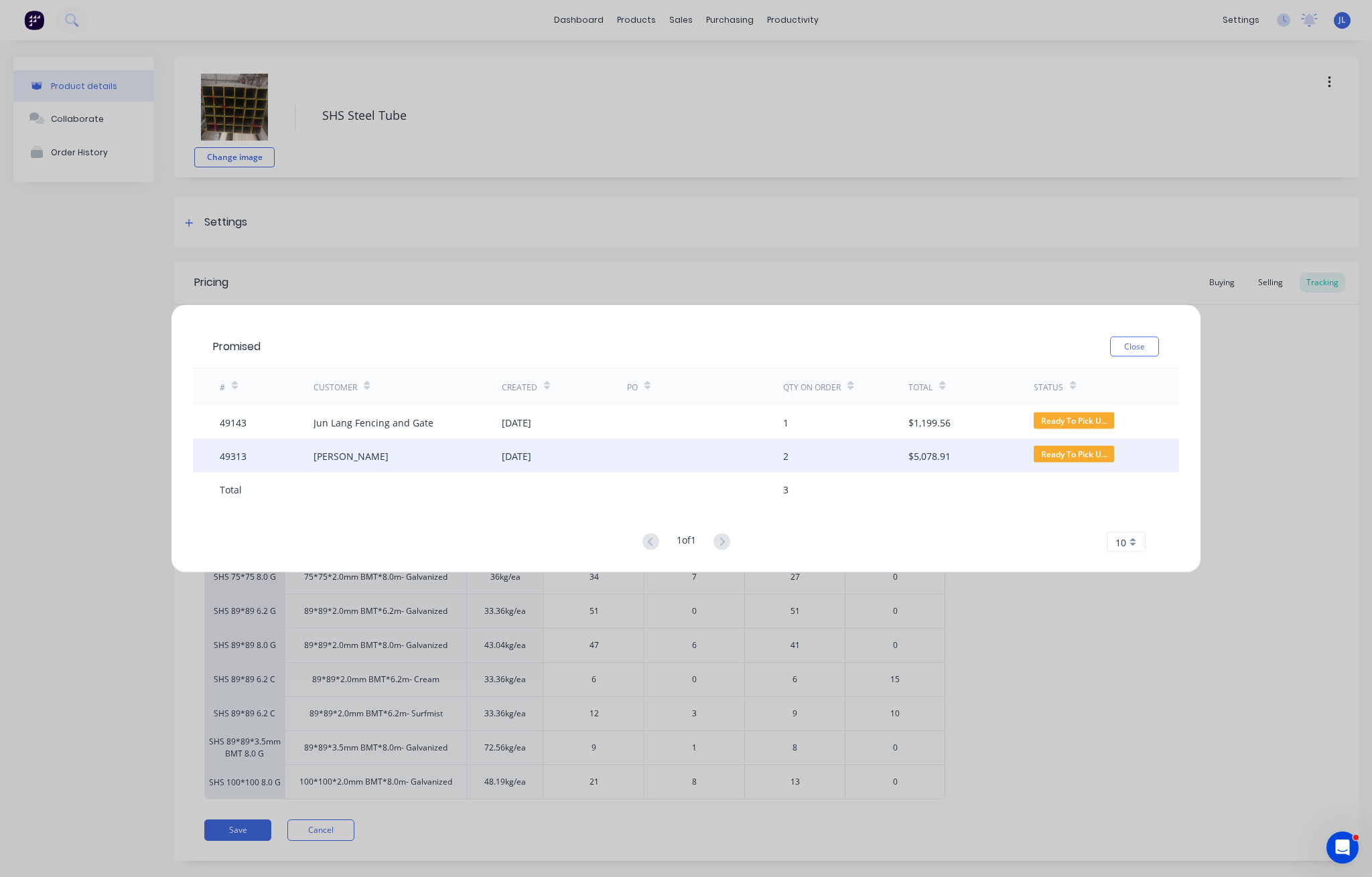
click at [482, 466] on div "[PERSON_NAME]" at bounding box center [407, 456] width 188 height 33
